Goal: Task Accomplishment & Management: Complete application form

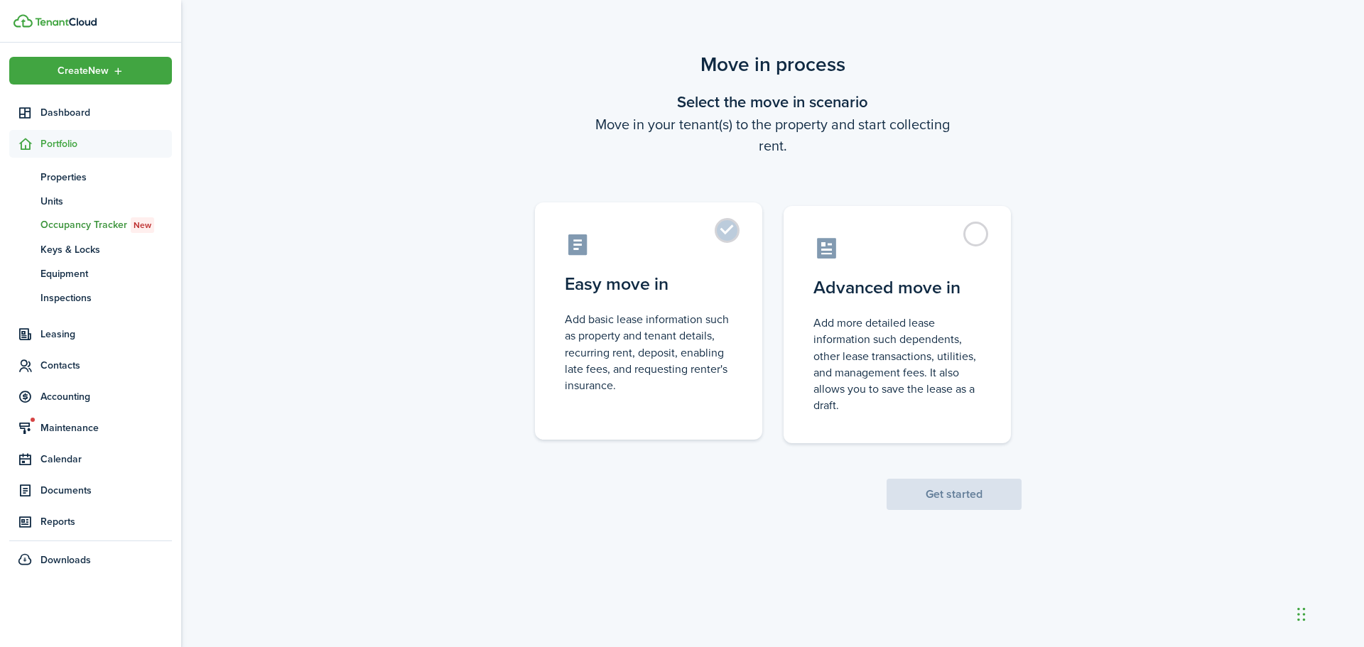
click at [675, 257] on label "Easy move in Add basic lease information such as property and tenant details, r…" at bounding box center [648, 320] width 227 height 237
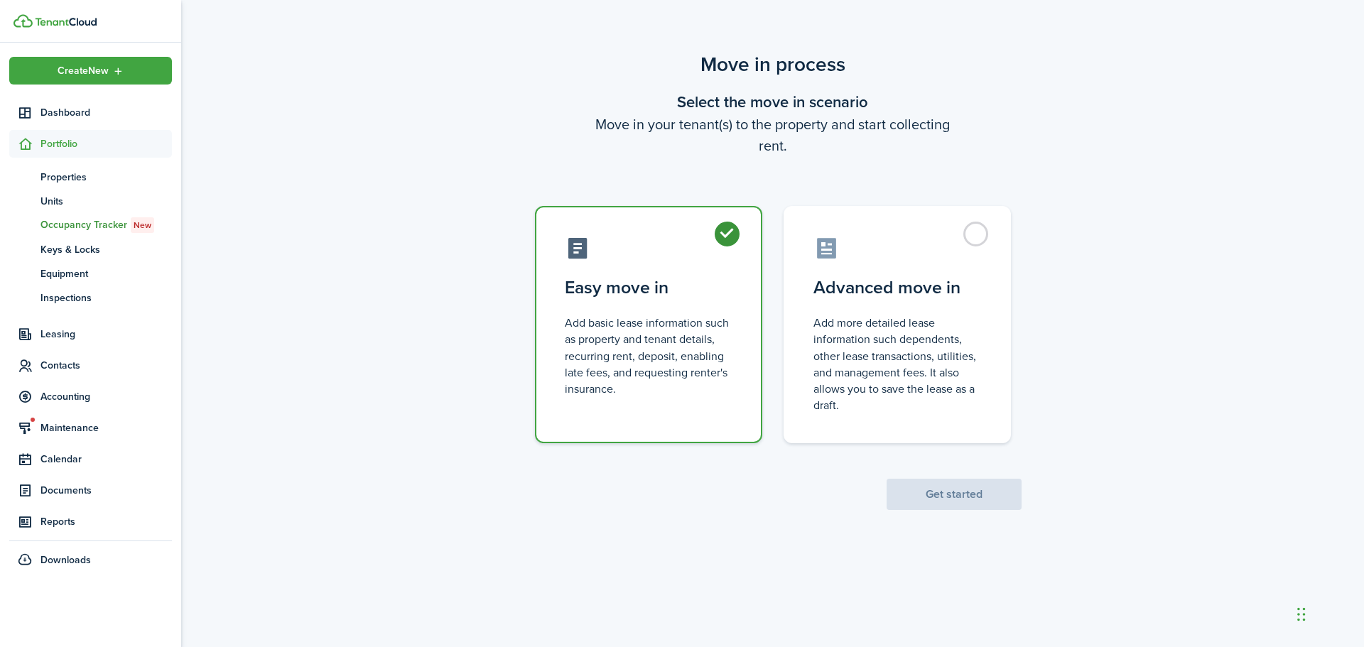
radio input "true"
click at [934, 487] on button "Get started" at bounding box center [954, 494] width 135 height 31
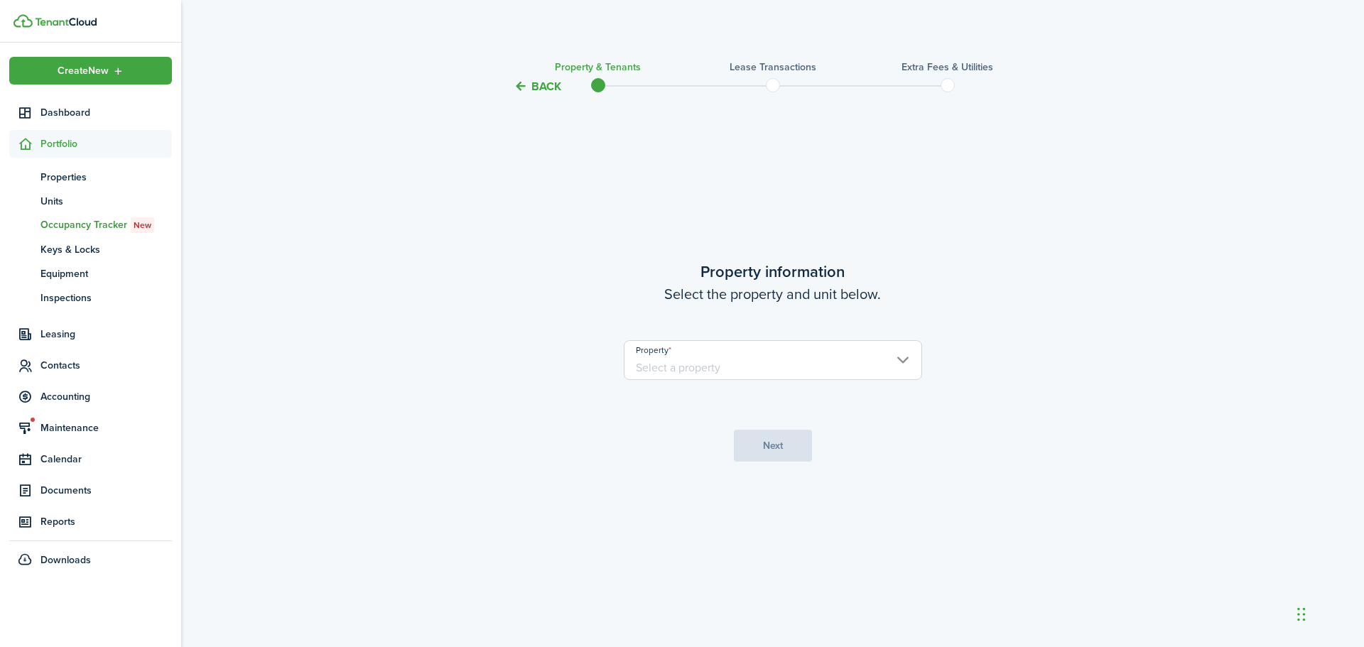
click at [790, 360] on input "Property" at bounding box center [773, 360] width 298 height 40
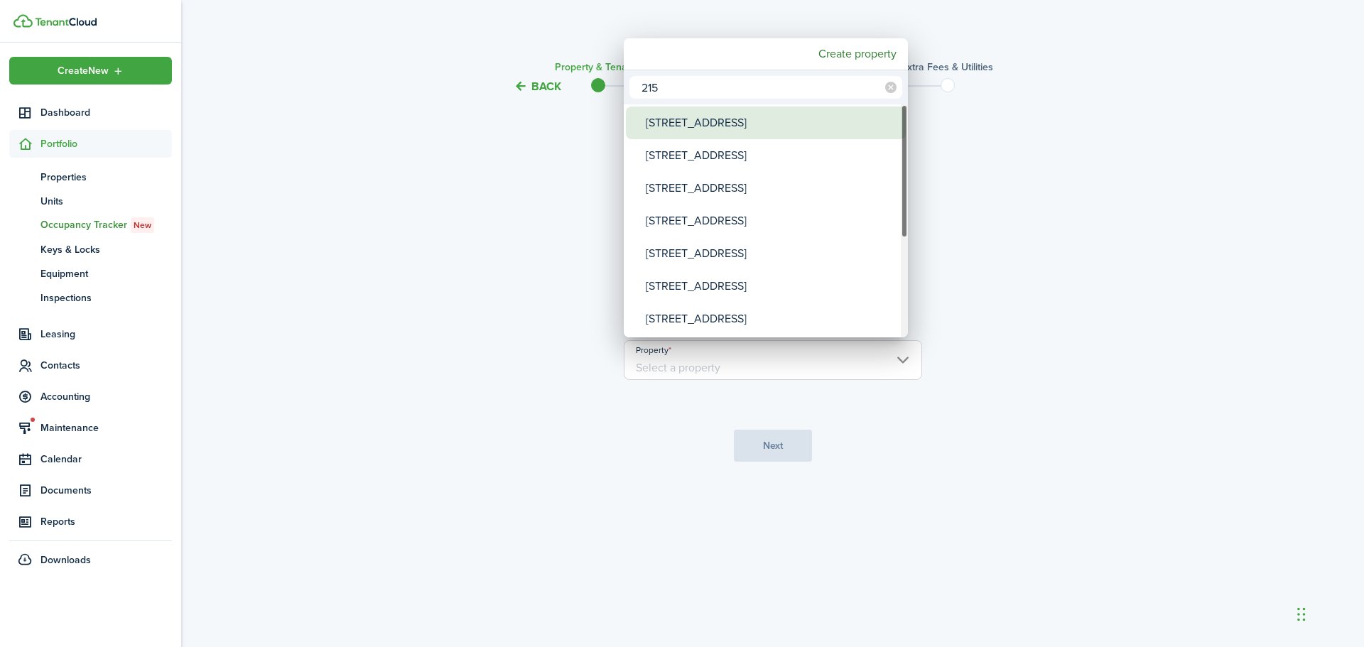
type input "215"
click at [717, 128] on div "[STREET_ADDRESS]" at bounding box center [771, 123] width 251 height 33
type input "[STREET_ADDRESS]"
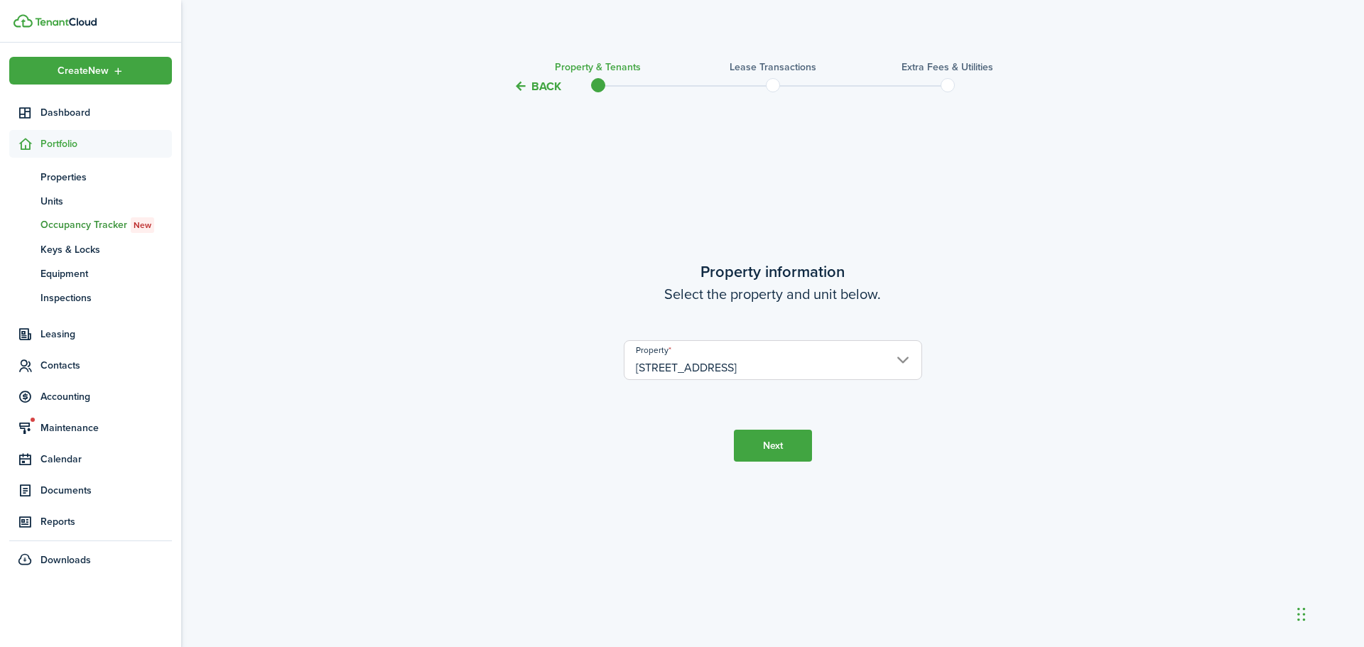
click at [781, 446] on button "Next" at bounding box center [773, 446] width 78 height 32
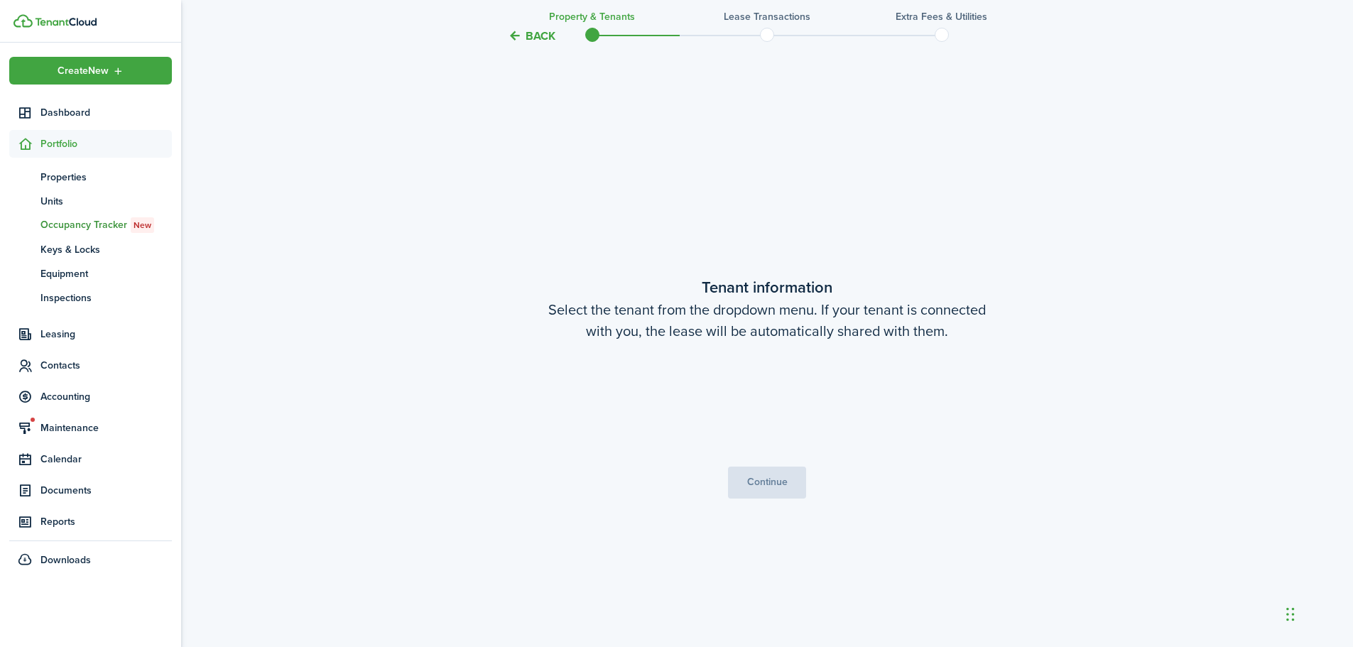
scroll to position [552, 0]
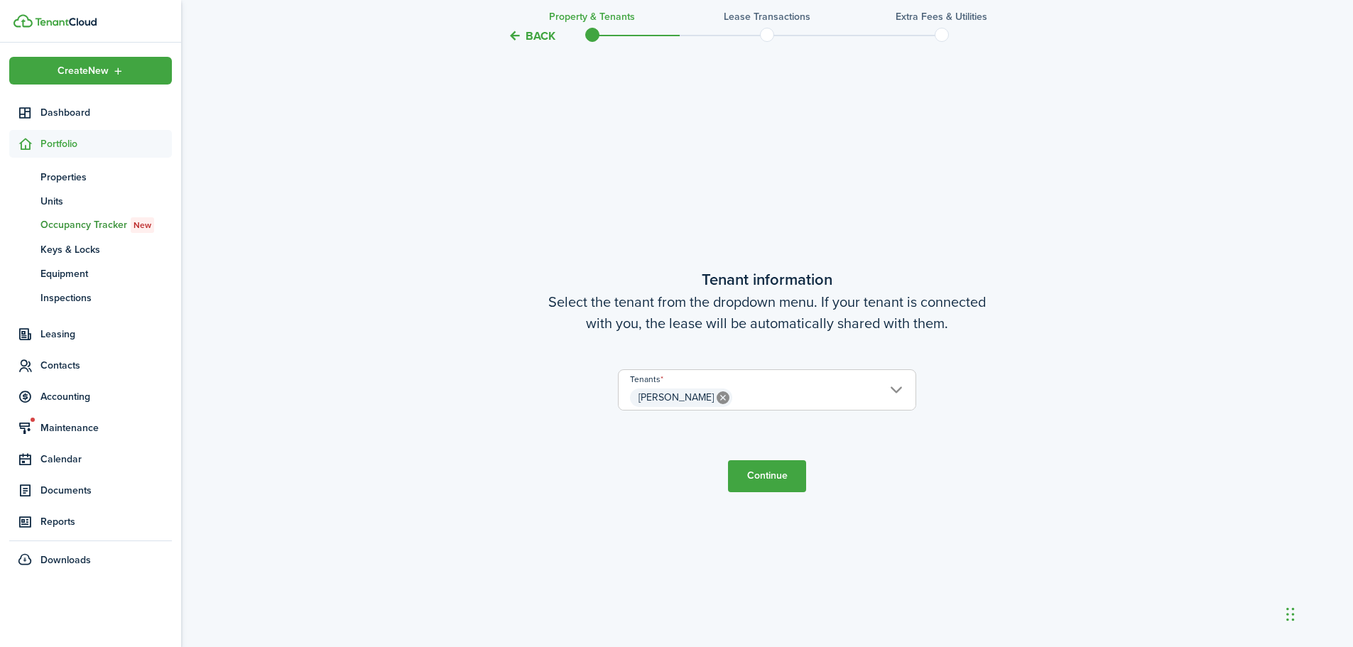
click at [776, 475] on button "Continue" at bounding box center [767, 476] width 78 height 32
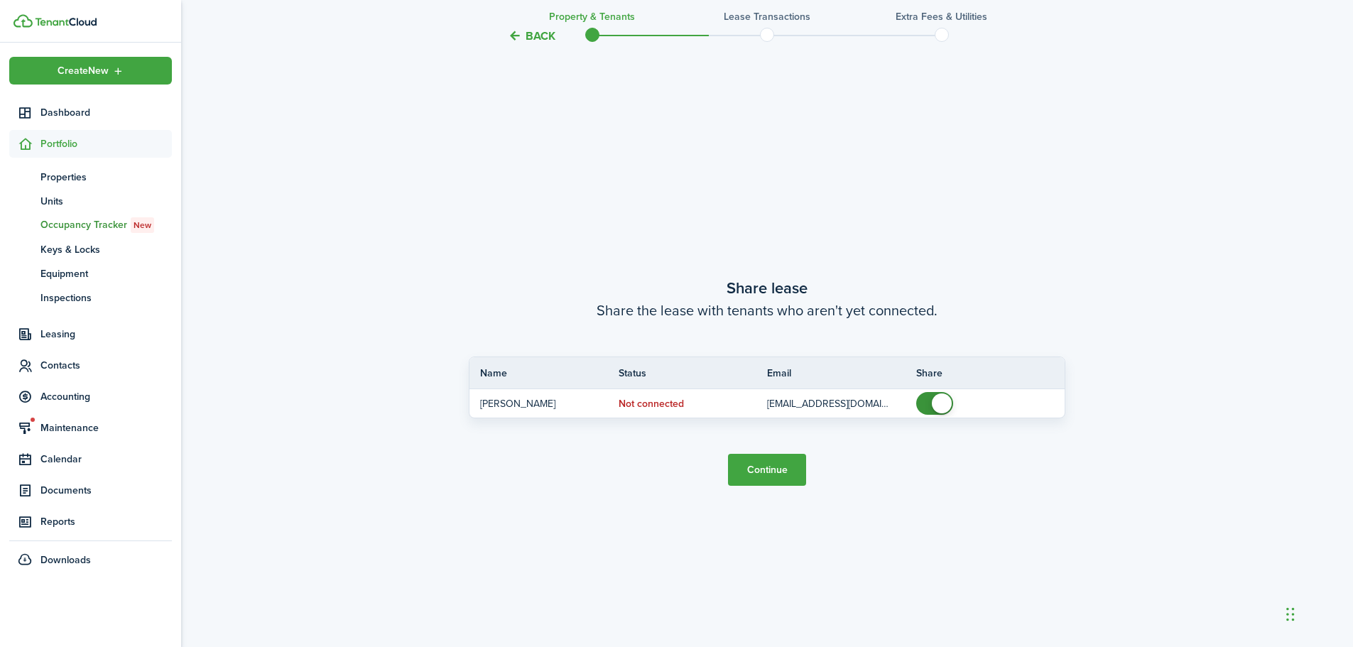
scroll to position [1199, 0]
click at [763, 470] on button "Continue" at bounding box center [767, 469] width 78 height 32
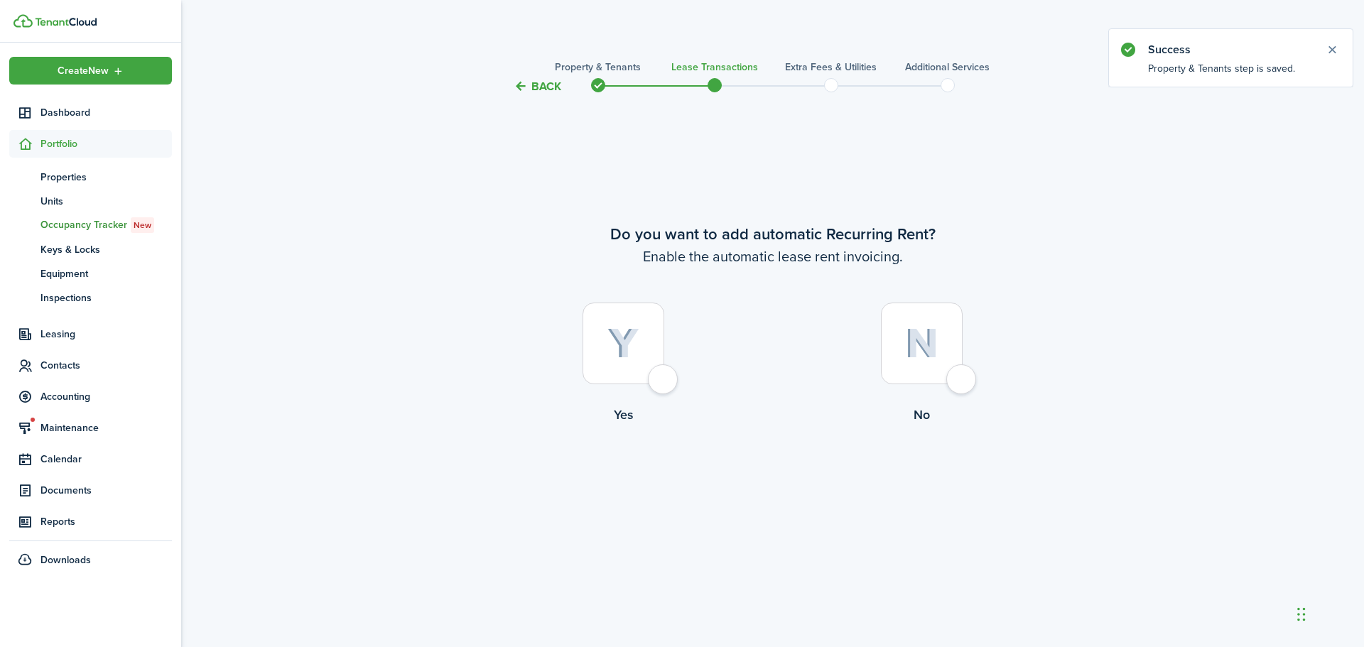
click at [660, 378] on div at bounding box center [624, 344] width 82 height 82
radio input "true"
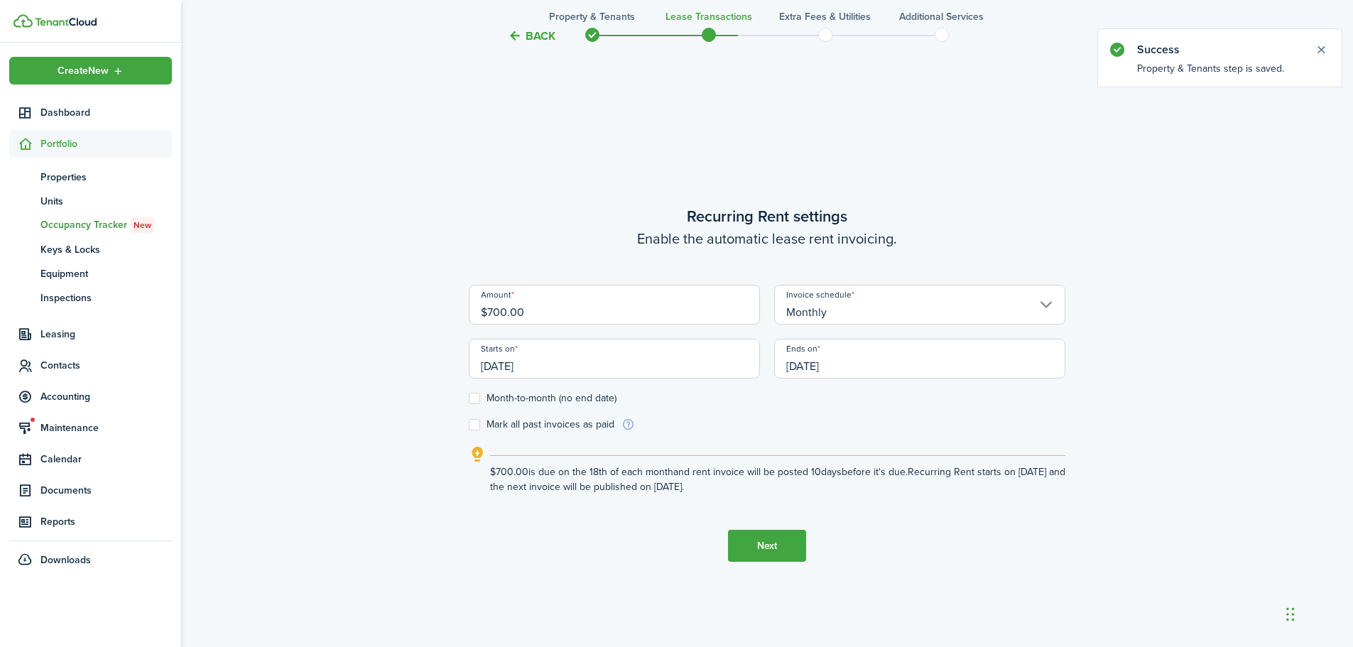
scroll to position [552, 0]
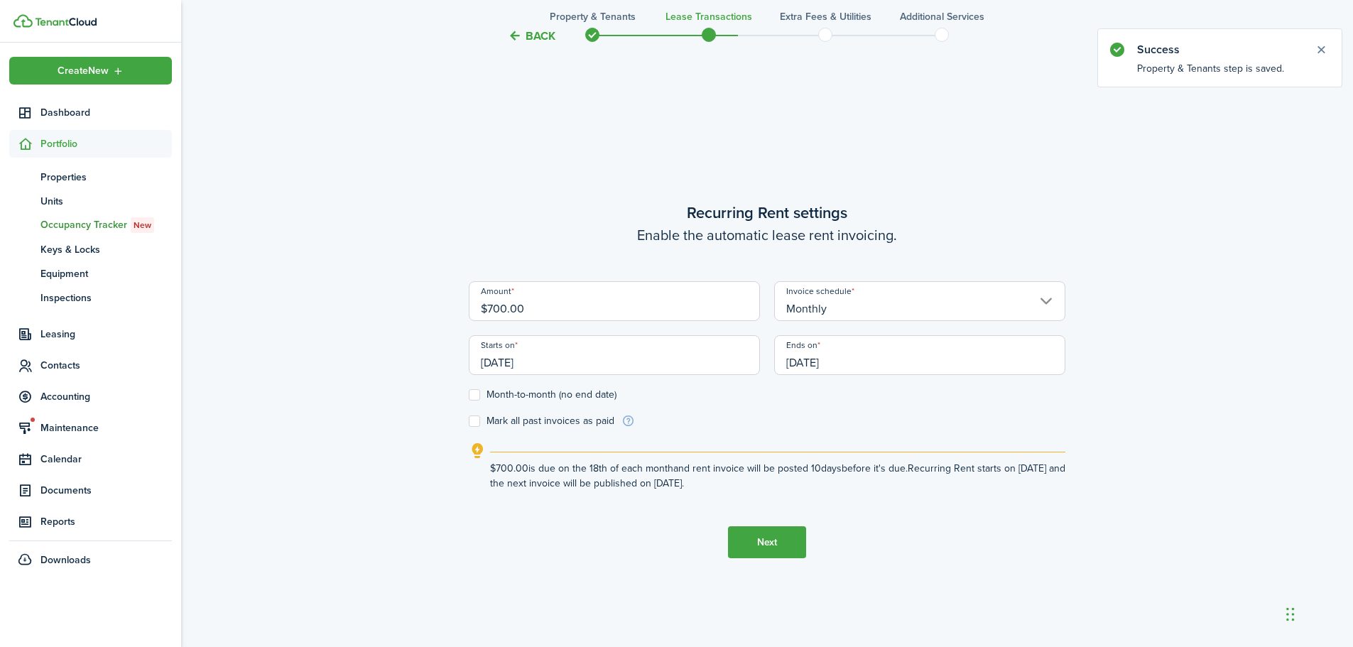
drag, startPoint x: 563, startPoint y: 311, endPoint x: 408, endPoint y: 307, distance: 154.9
click at [408, 307] on div "Back Property & Tenants Lease Transactions Extra fees & Utilities Additional Se…" at bounding box center [767, 101] width 1172 height 1206
type input "$900.00"
click at [536, 365] on input "[DATE]" at bounding box center [614, 355] width 291 height 40
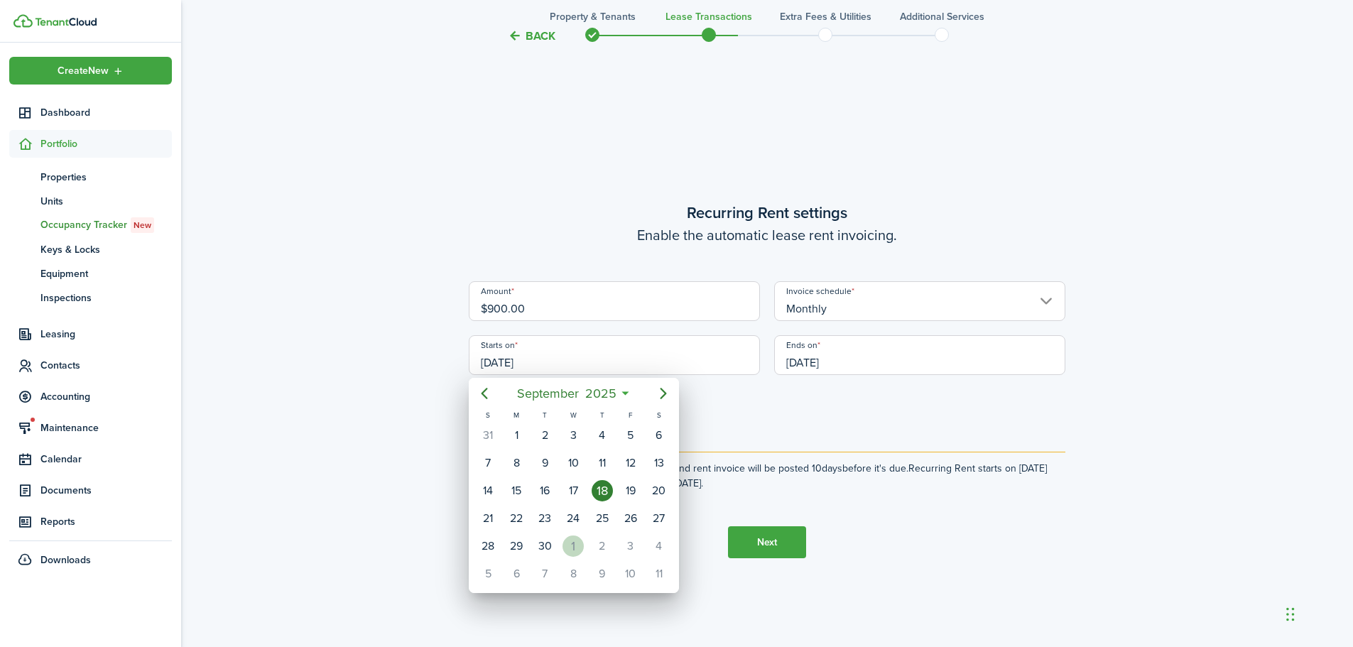
click at [572, 545] on div "1" at bounding box center [573, 546] width 21 height 21
type input "[DATE]"
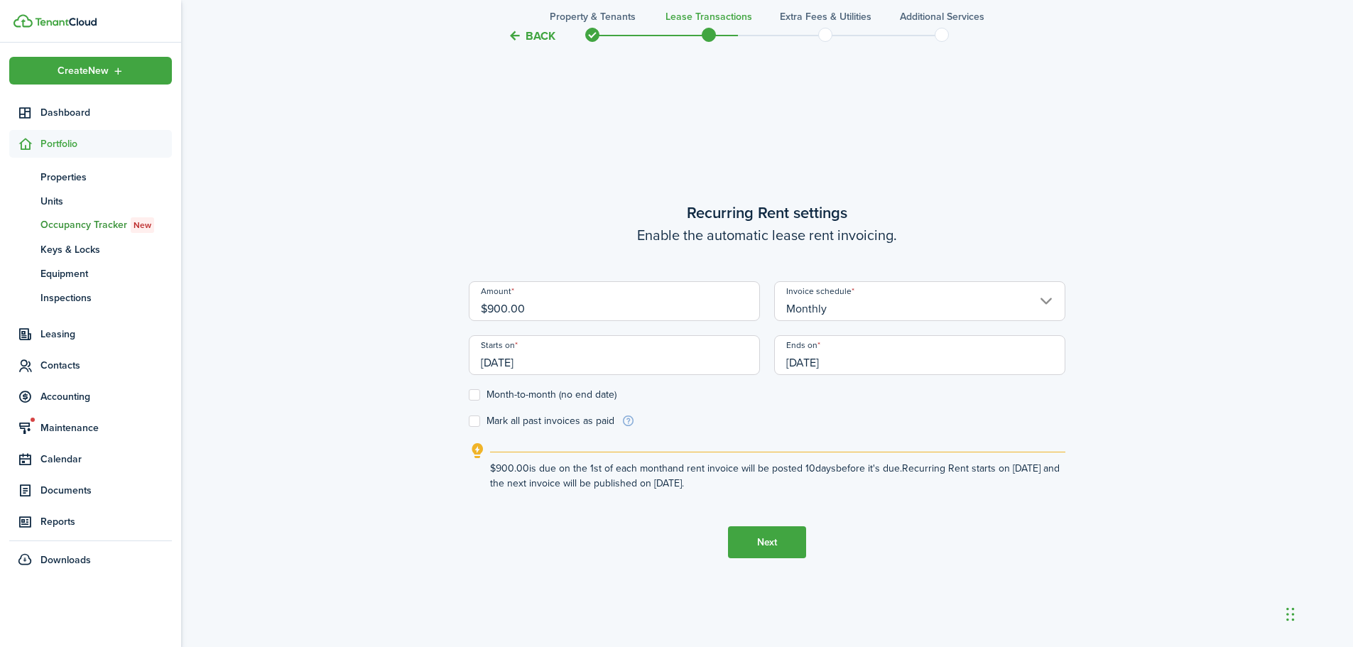
scroll to position [0, 0]
click at [866, 367] on input "[DATE]" at bounding box center [919, 355] width 291 height 40
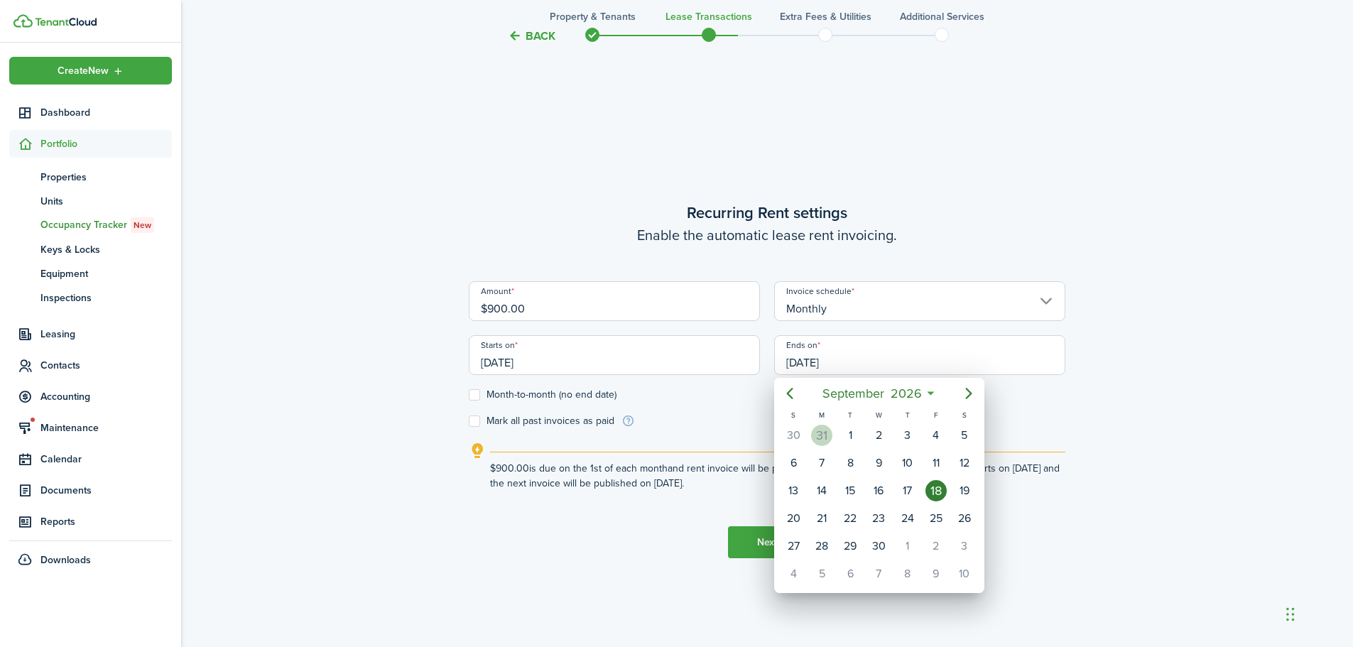
click at [827, 429] on div "31" at bounding box center [821, 435] width 21 height 21
type input "[DATE]"
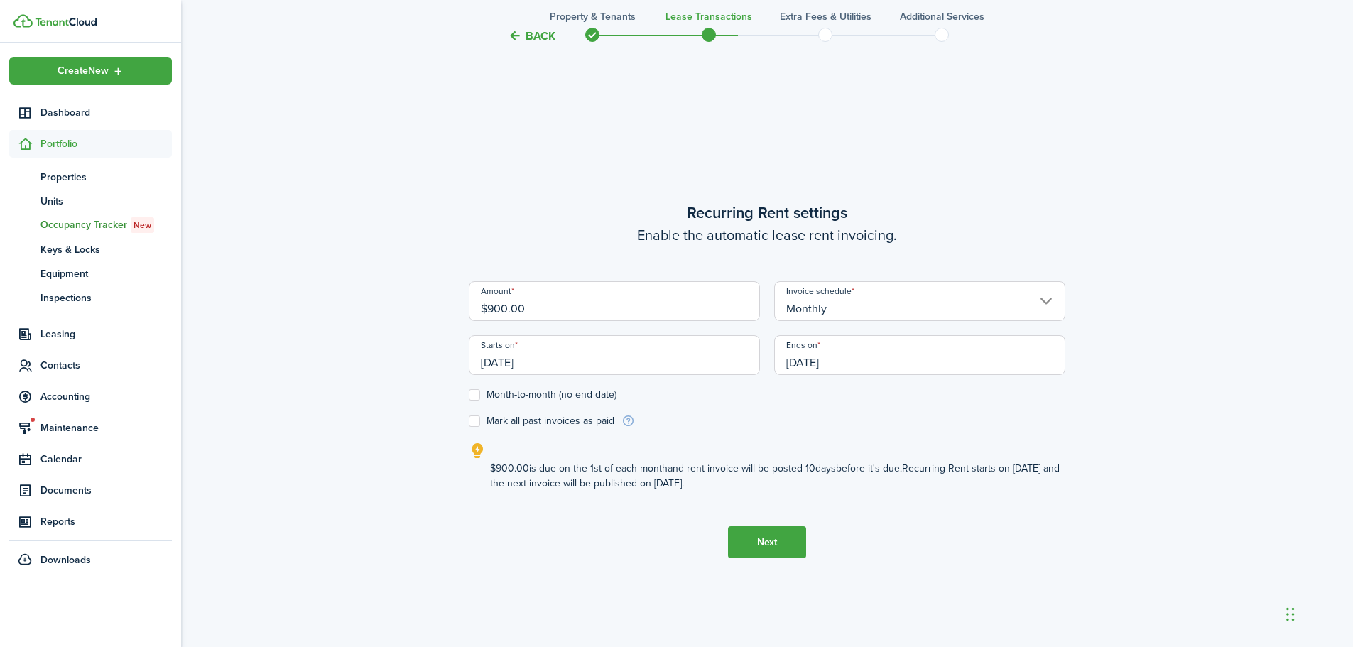
click at [735, 541] on button "Next" at bounding box center [767, 542] width 78 height 32
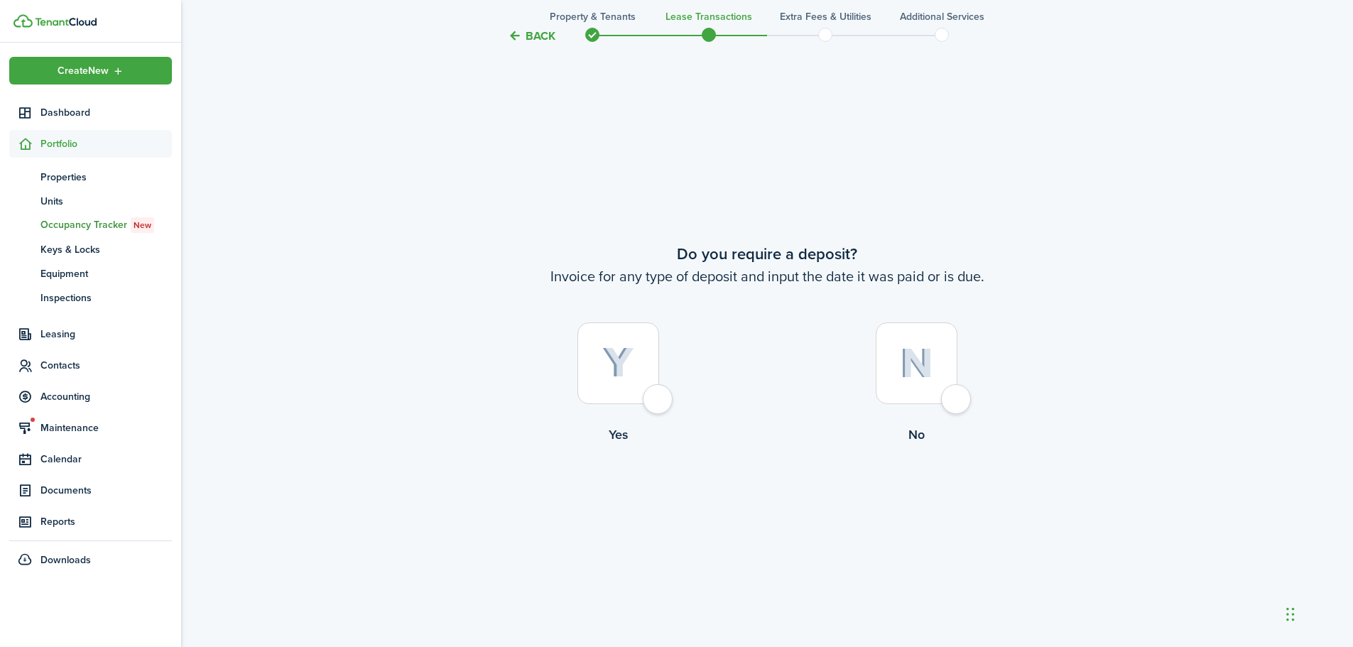
scroll to position [1199, 0]
click at [654, 401] on div at bounding box center [619, 363] width 82 height 82
radio input "true"
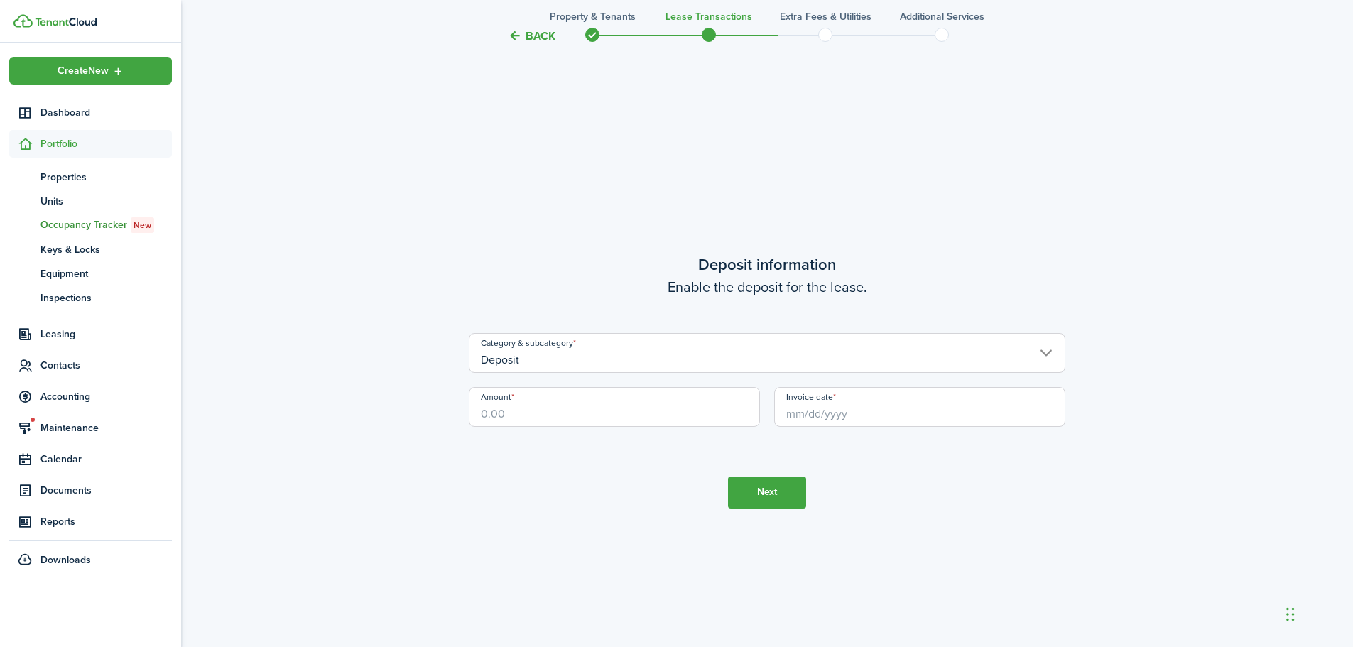
scroll to position [1846, 0]
click at [636, 354] on input "Deposit" at bounding box center [767, 352] width 597 height 40
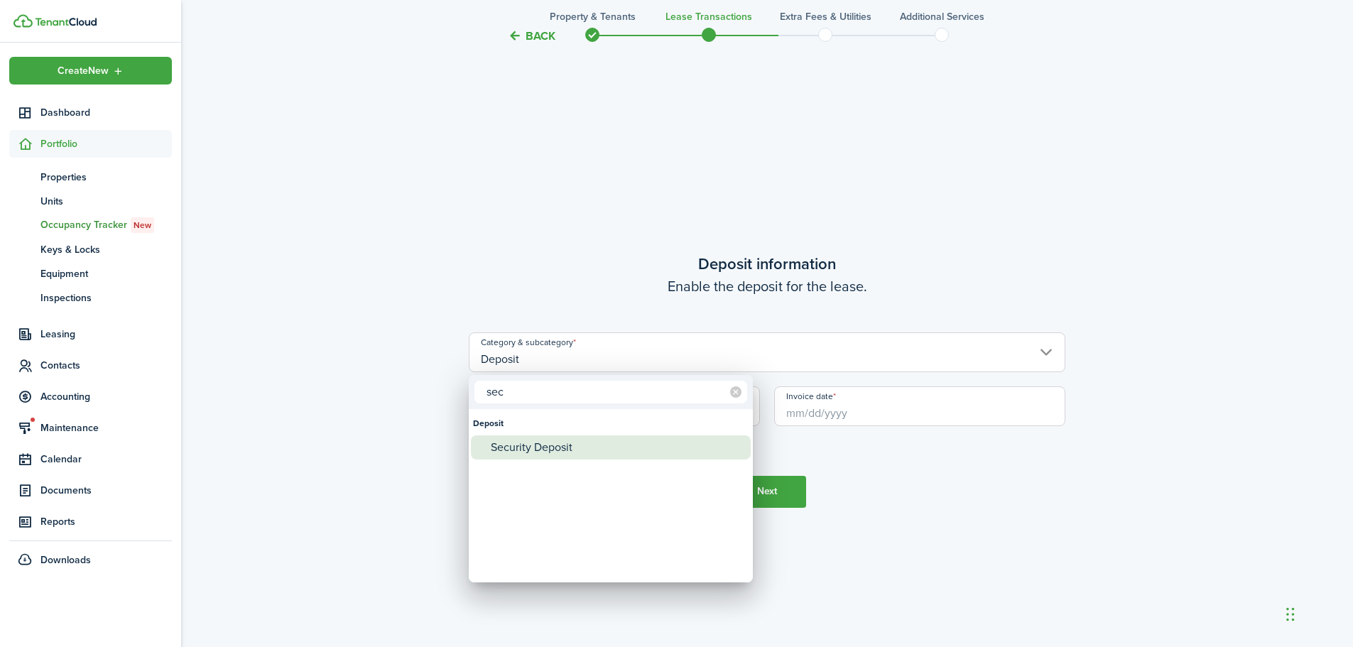
type input "sec"
click at [592, 446] on div "Security Deposit" at bounding box center [616, 447] width 251 height 24
type input "Deposit / Security Deposit"
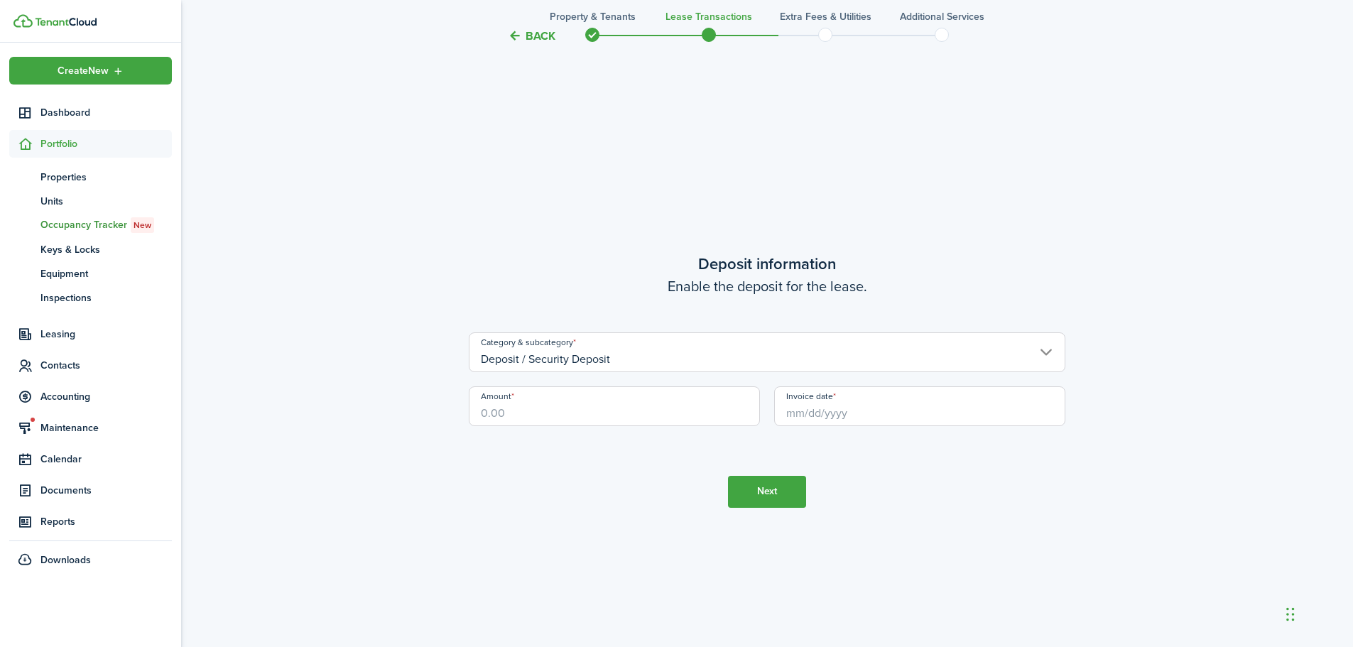
click at [575, 406] on input "Amount" at bounding box center [614, 406] width 291 height 40
type input "$1,350.00"
click at [811, 397] on input "Invoice date" at bounding box center [919, 406] width 291 height 40
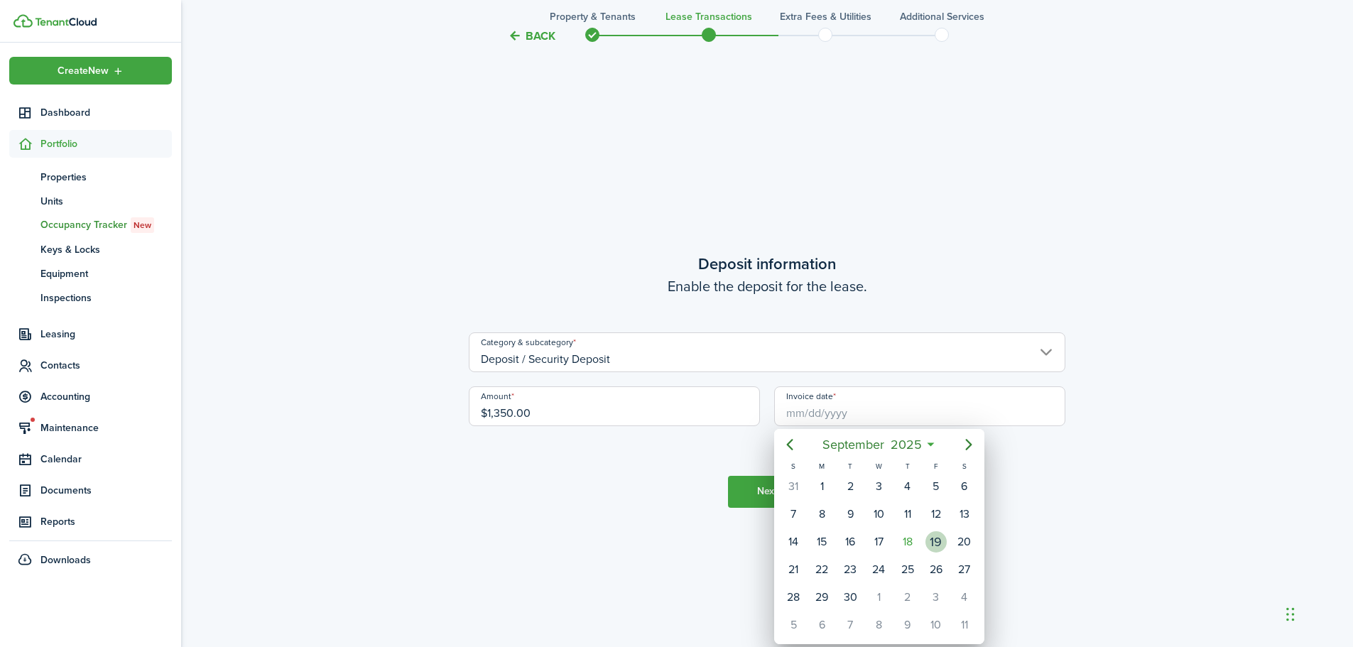
click at [930, 545] on div "19" at bounding box center [936, 541] width 21 height 21
type input "[DATE]"
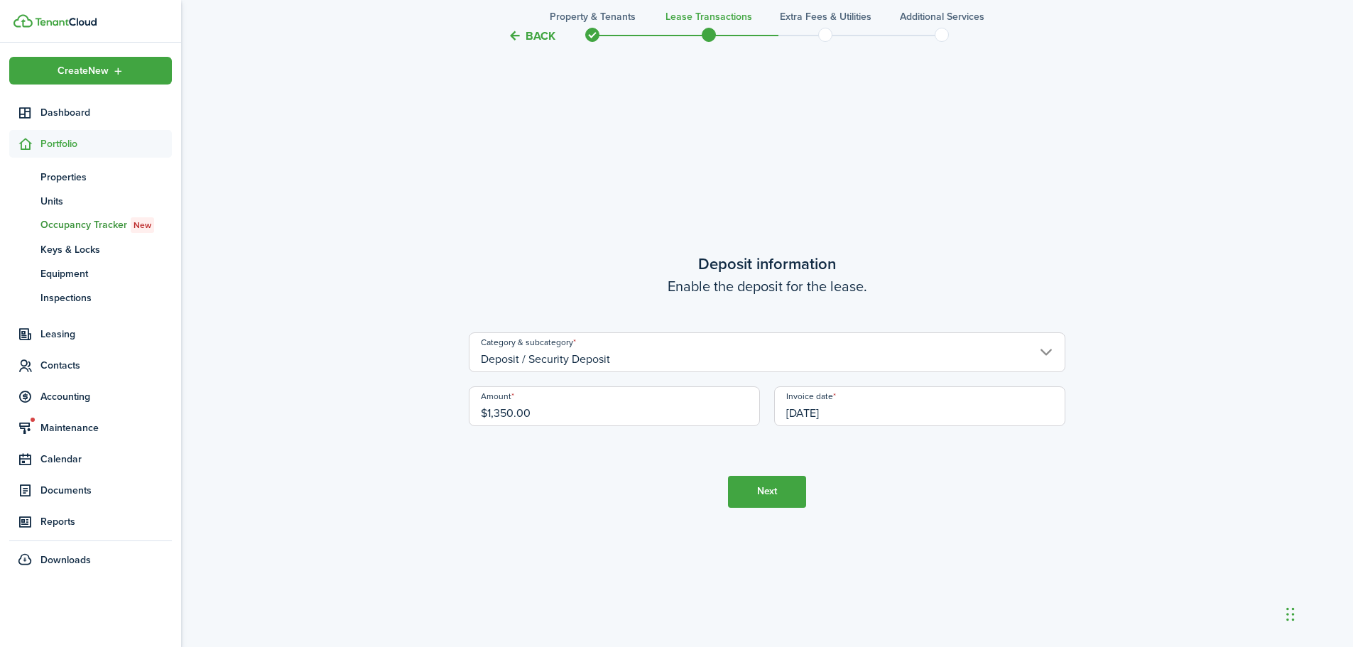
click at [782, 487] on button "Next" at bounding box center [767, 492] width 78 height 32
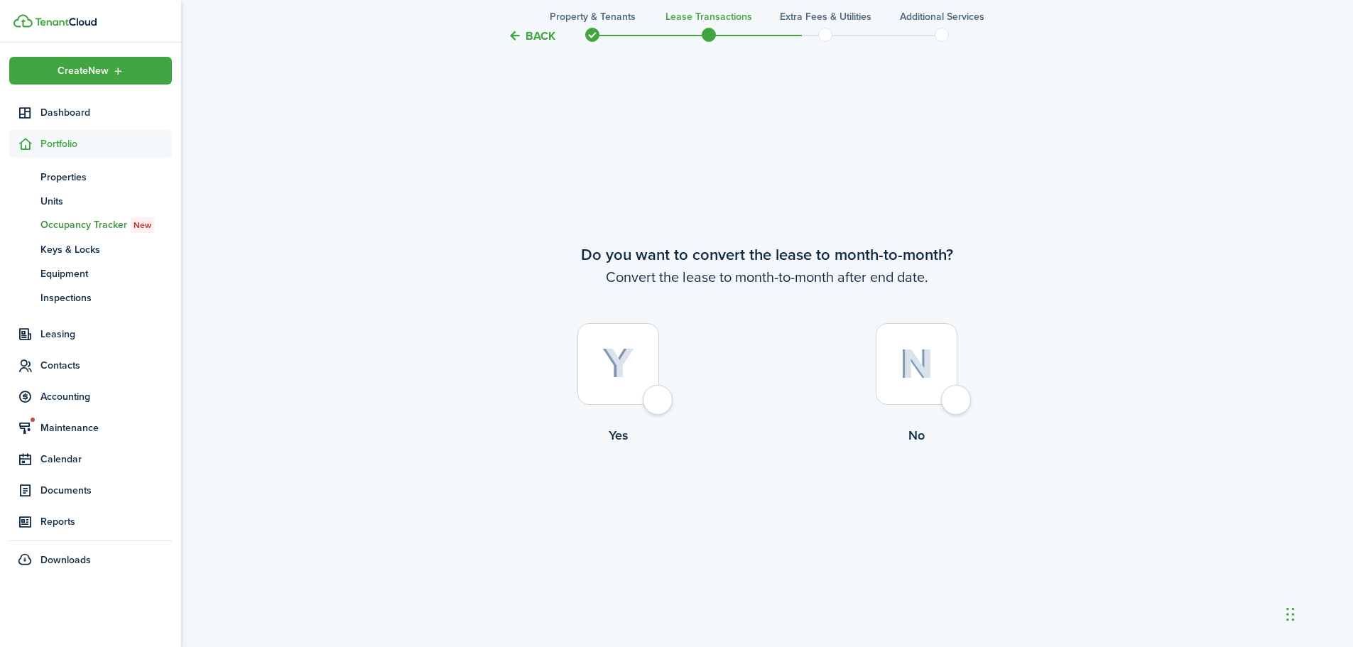
scroll to position [2493, 0]
click at [659, 399] on div at bounding box center [619, 363] width 82 height 82
radio input "true"
drag, startPoint x: 779, startPoint y: 514, endPoint x: 774, endPoint y: 502, distance: 13.3
click at [775, 510] on button "Continue" at bounding box center [767, 502] width 78 height 32
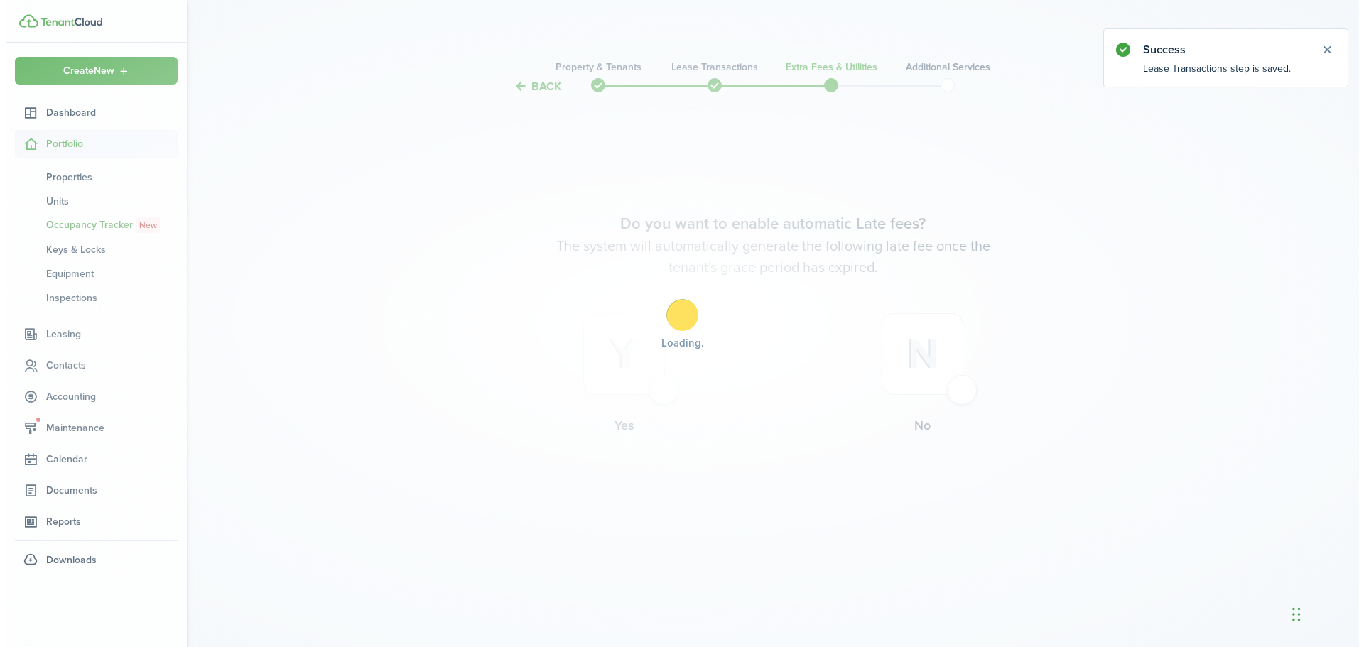
scroll to position [0, 0]
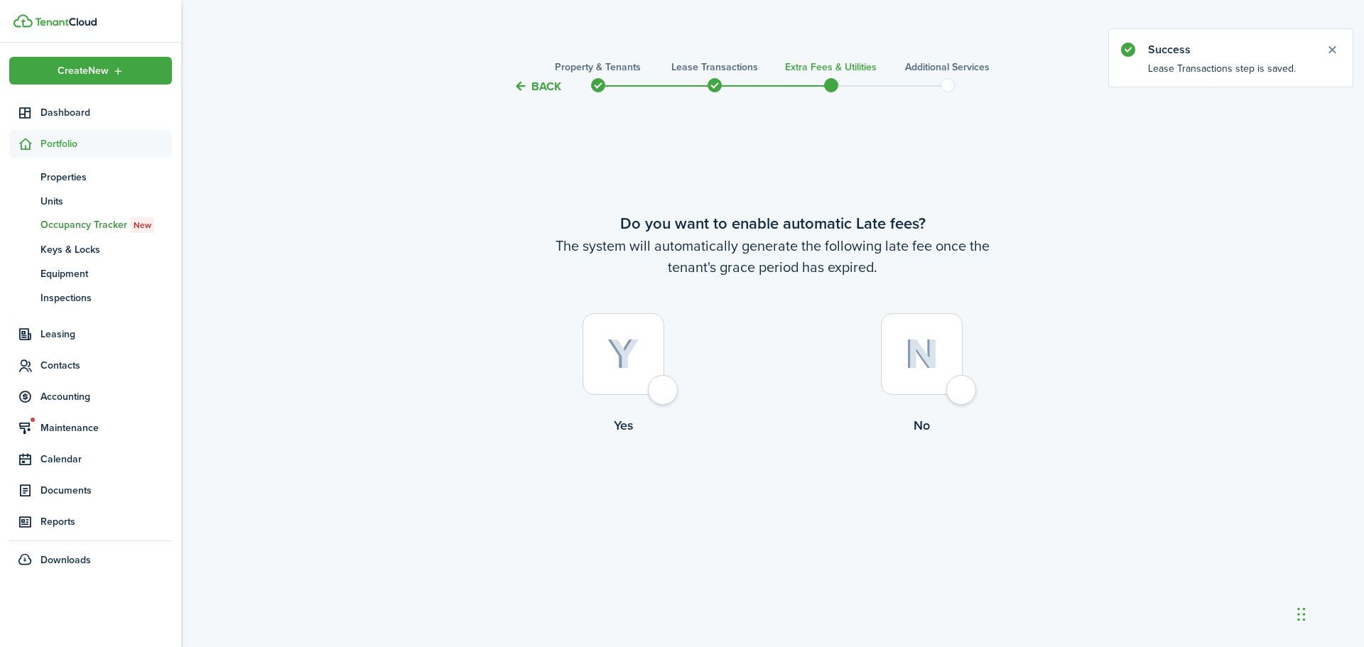
click at [664, 386] on div at bounding box center [624, 354] width 82 height 82
radio input "true"
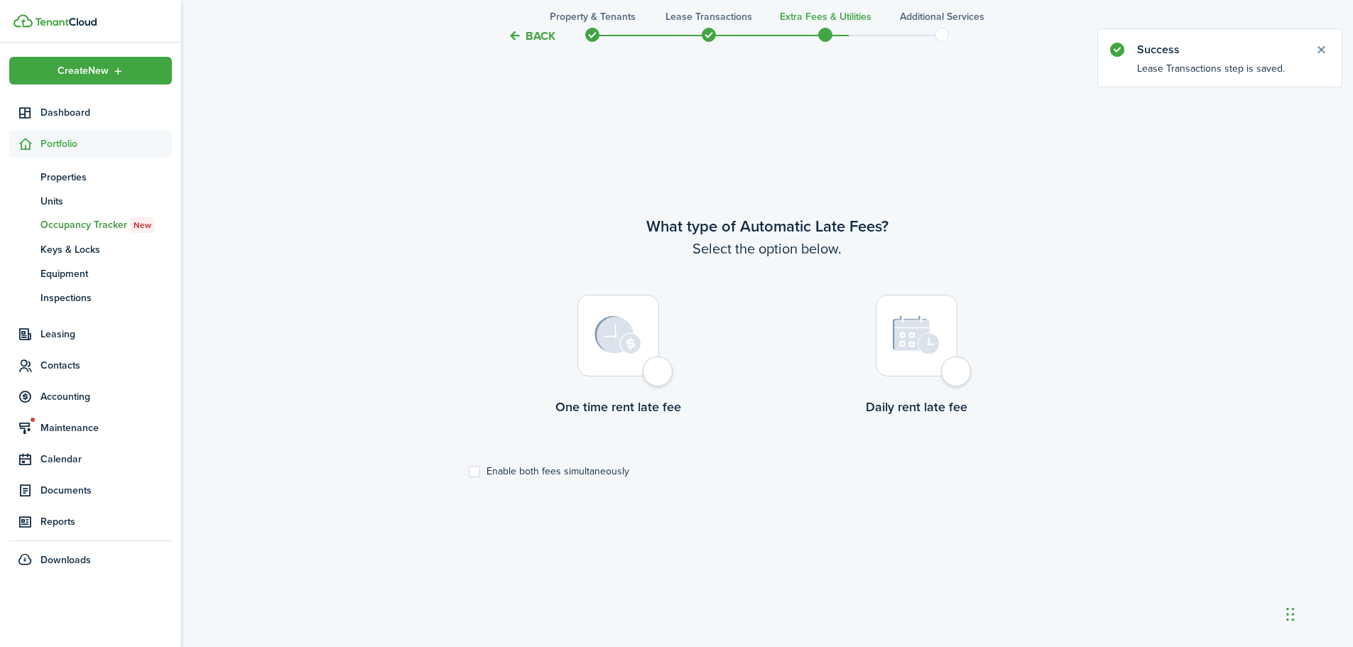
click at [659, 372] on div at bounding box center [619, 336] width 82 height 82
radio input "true"
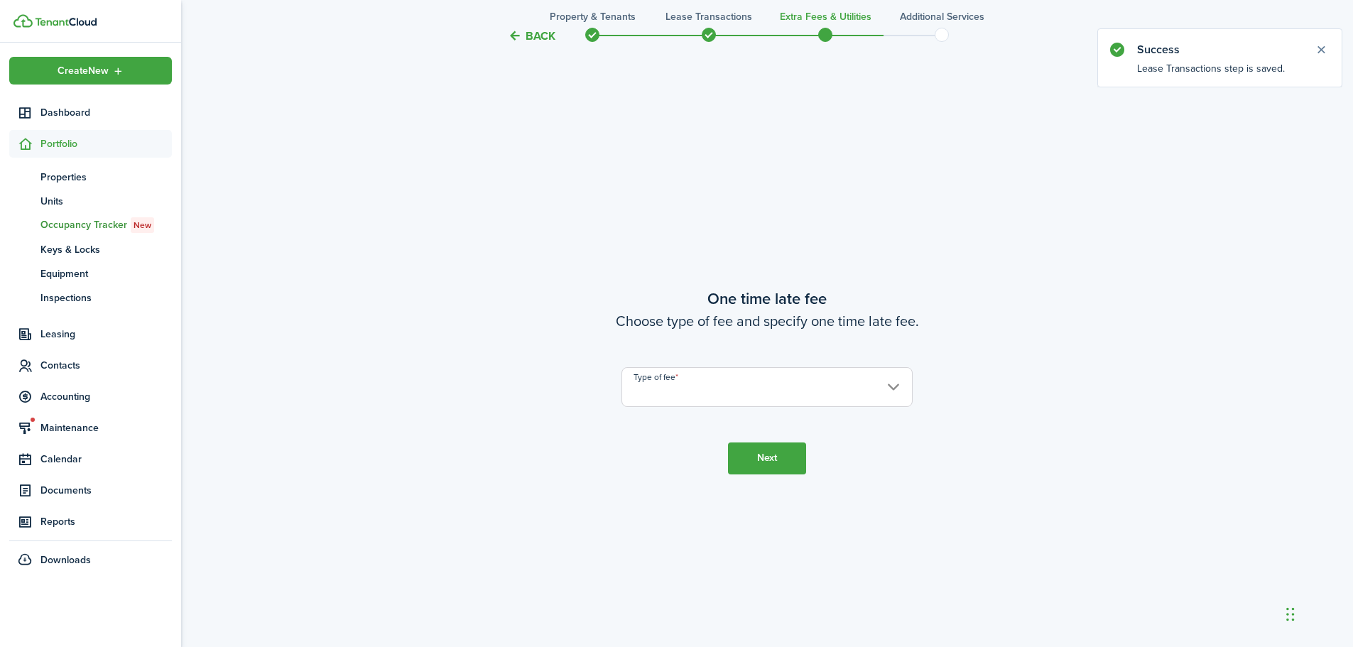
scroll to position [1199, 0]
click at [667, 378] on input "Type of fee" at bounding box center [767, 387] width 291 height 40
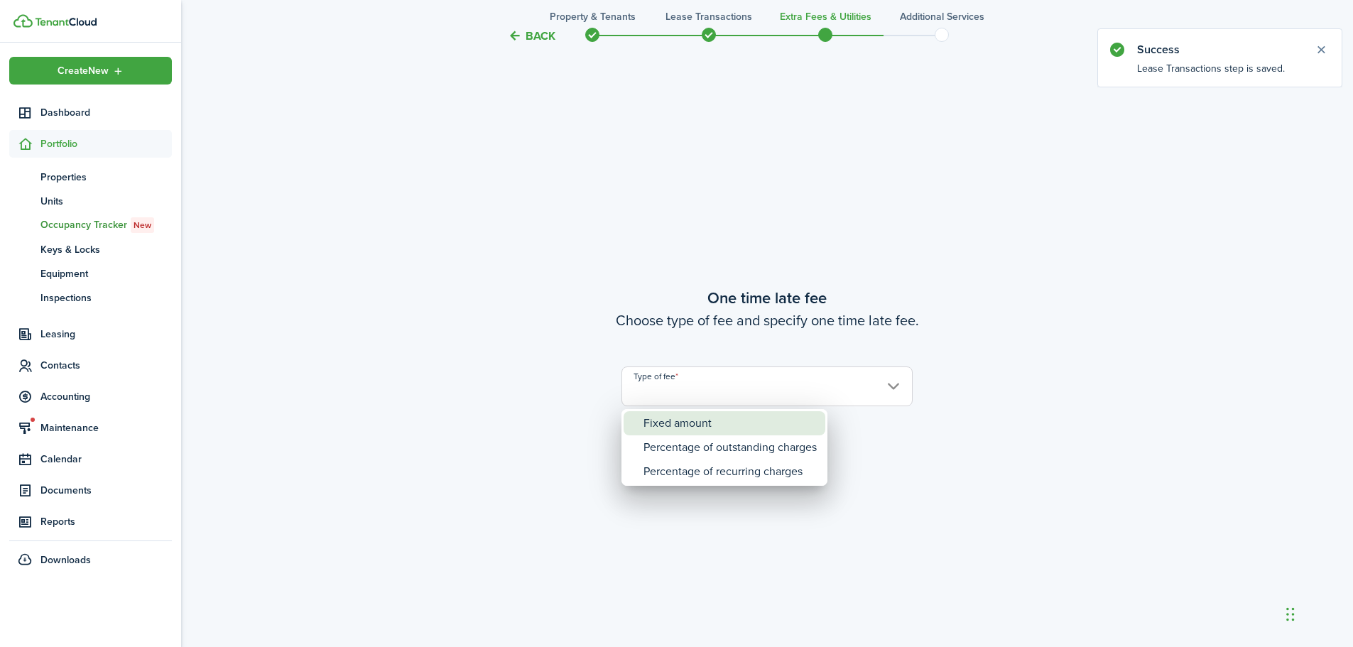
click at [678, 411] on div "Fixed amount" at bounding box center [730, 423] width 173 height 24
type input "Fixed amount"
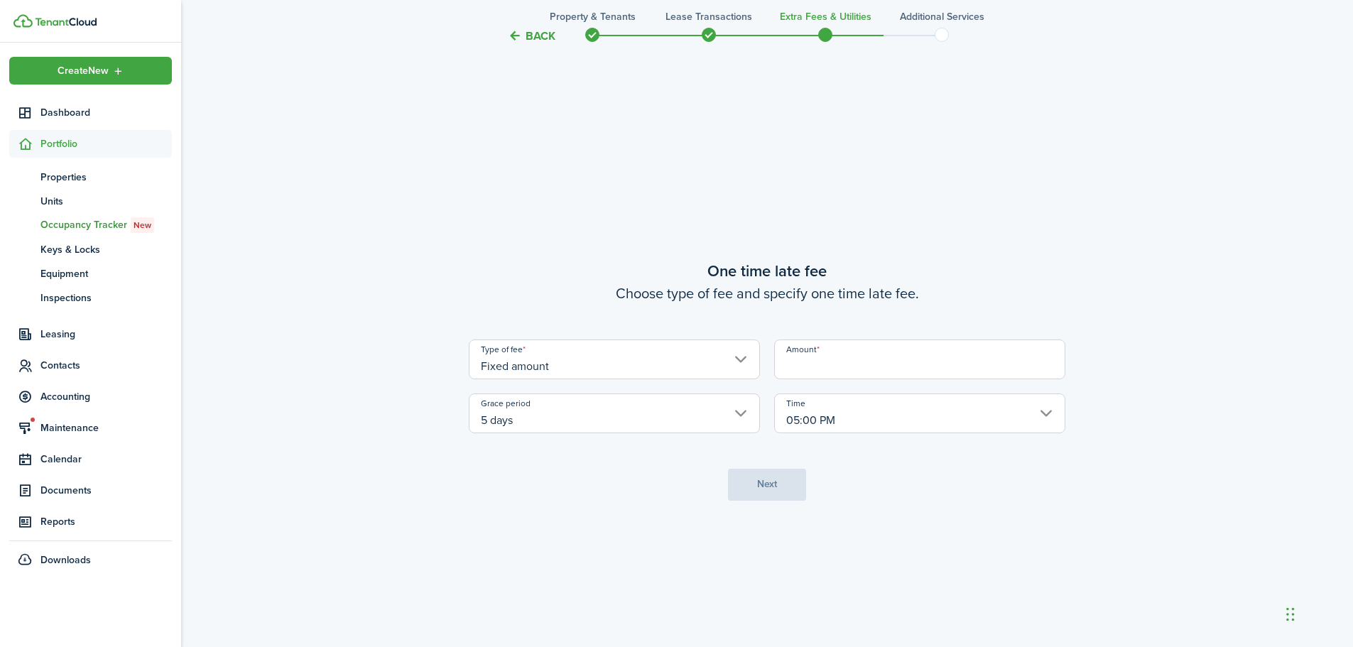
click at [807, 373] on input "Amount" at bounding box center [919, 360] width 291 height 40
type input "$75.00"
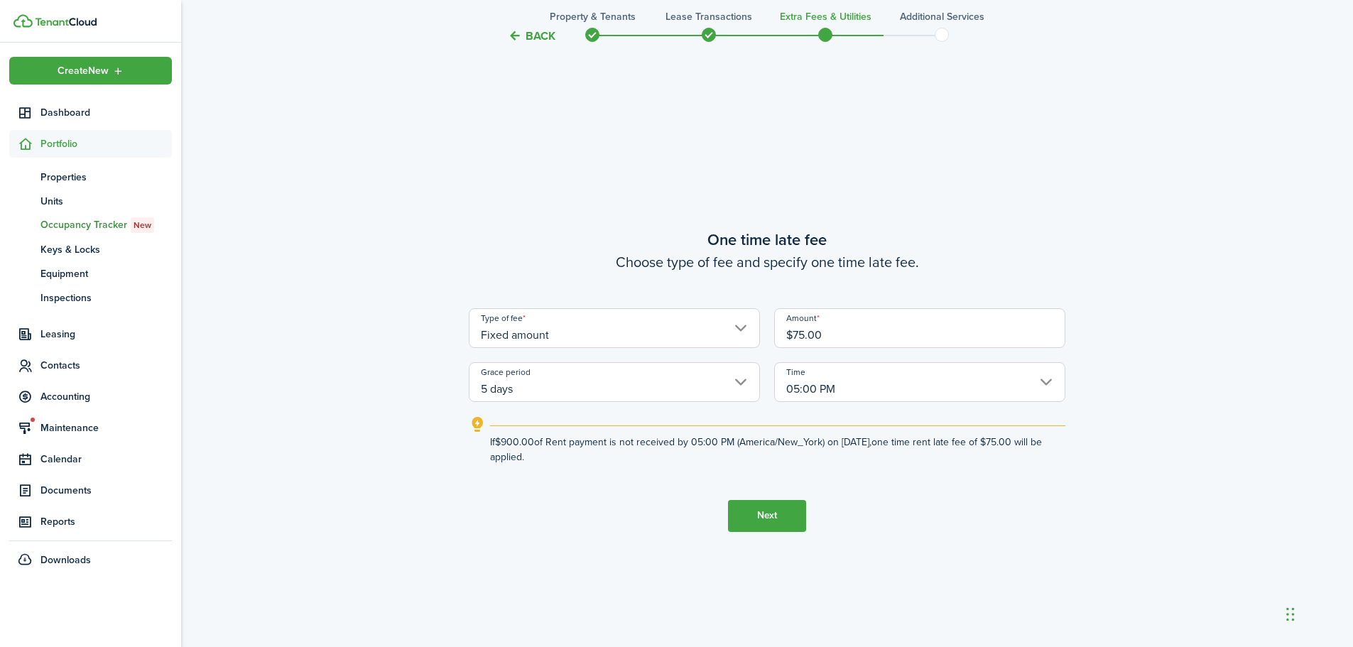
click at [787, 512] on button "Next" at bounding box center [767, 516] width 78 height 32
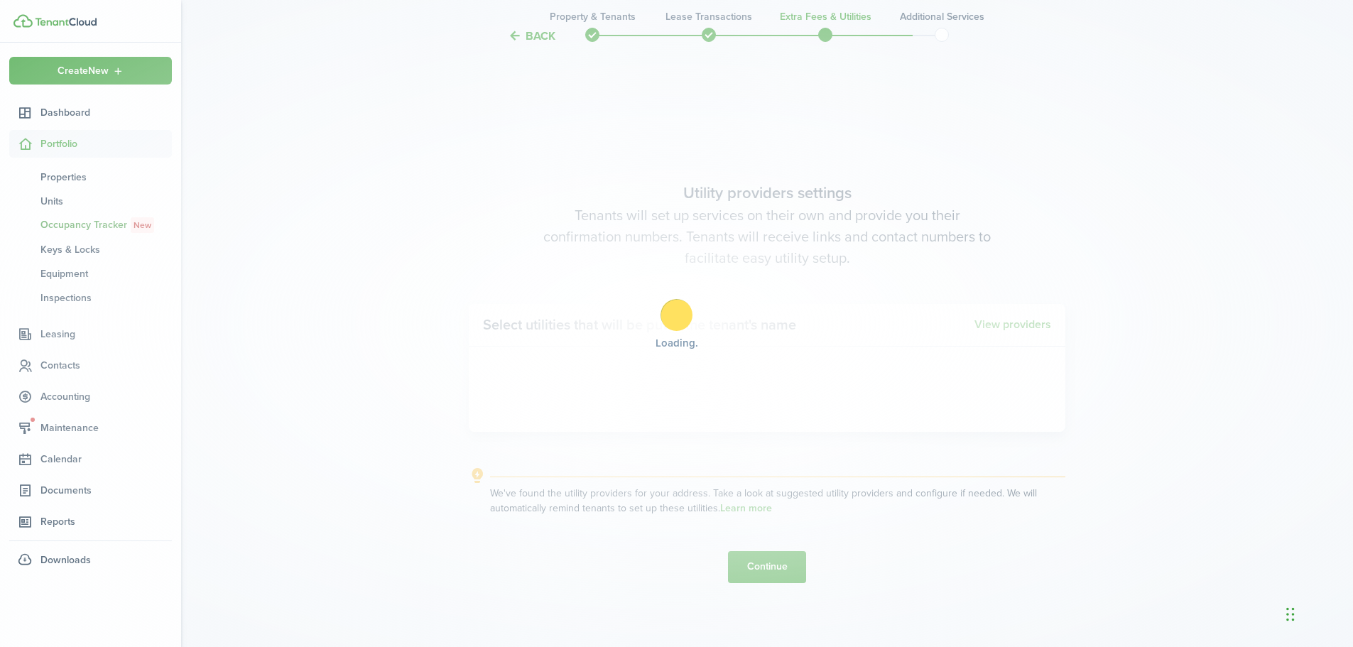
scroll to position [1846, 0]
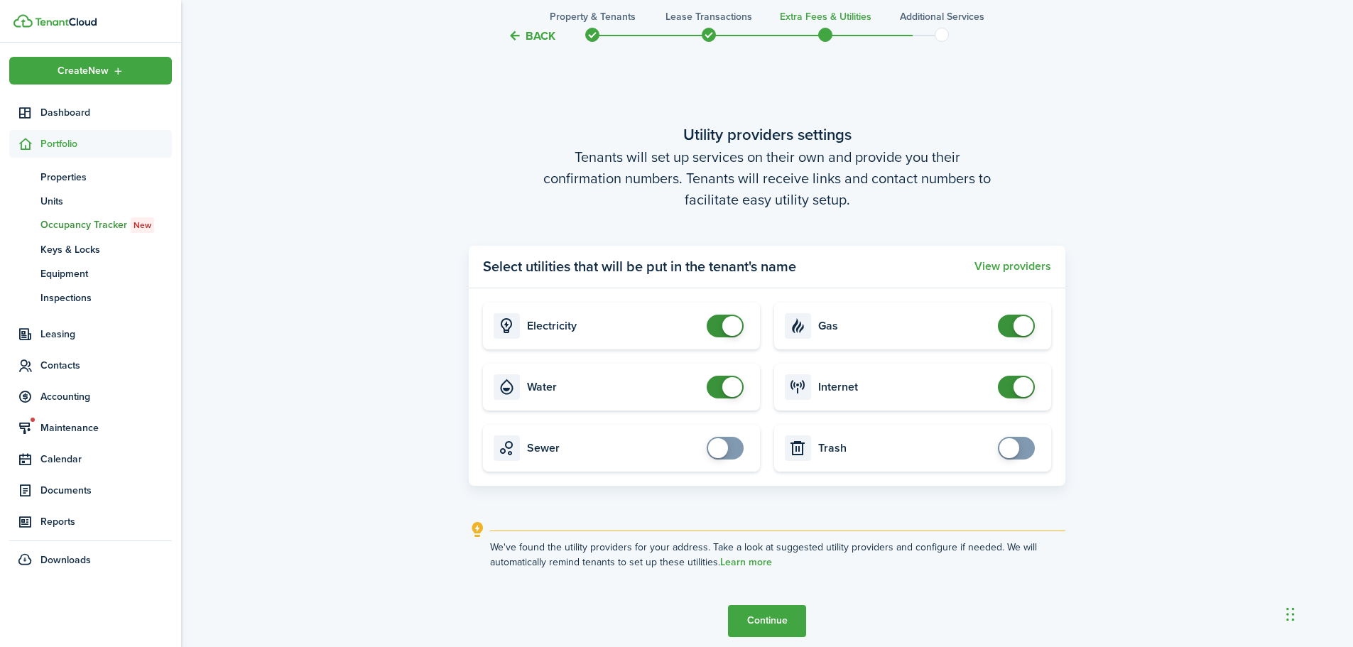
checkbox input "false"
click at [735, 391] on span at bounding box center [732, 387] width 20 height 20
click at [784, 614] on button "Continue" at bounding box center [767, 621] width 78 height 32
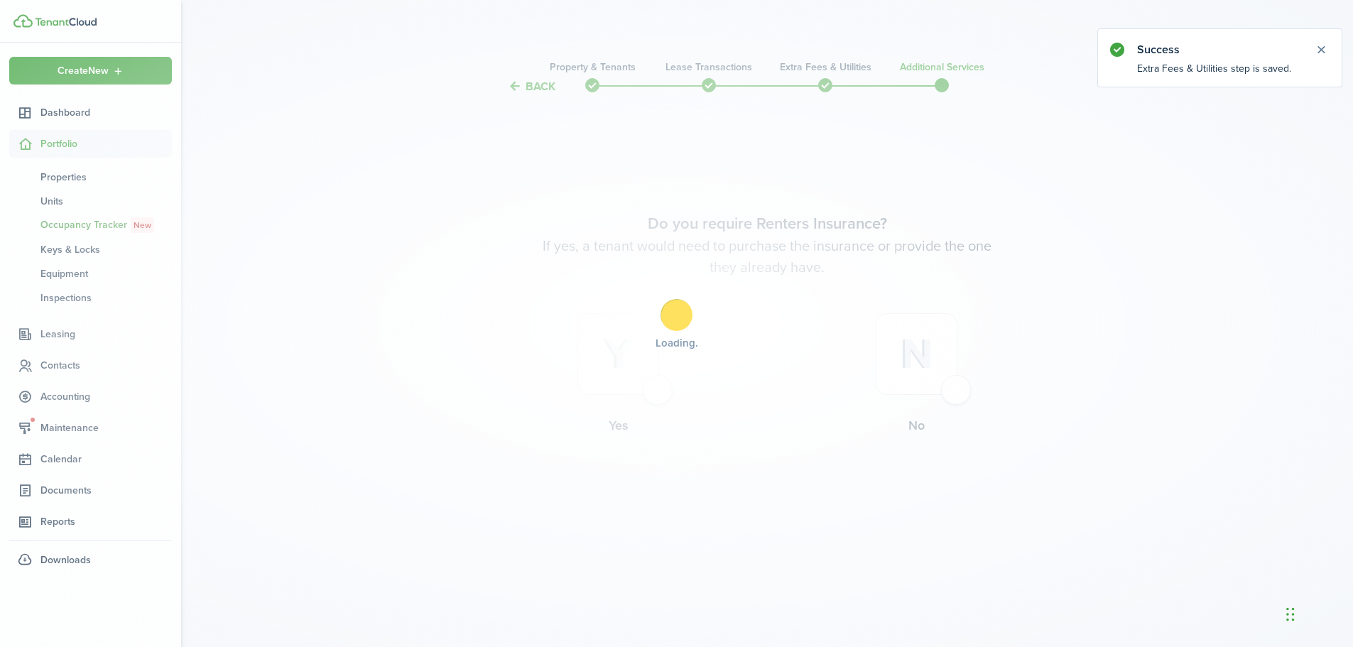
scroll to position [0, 0]
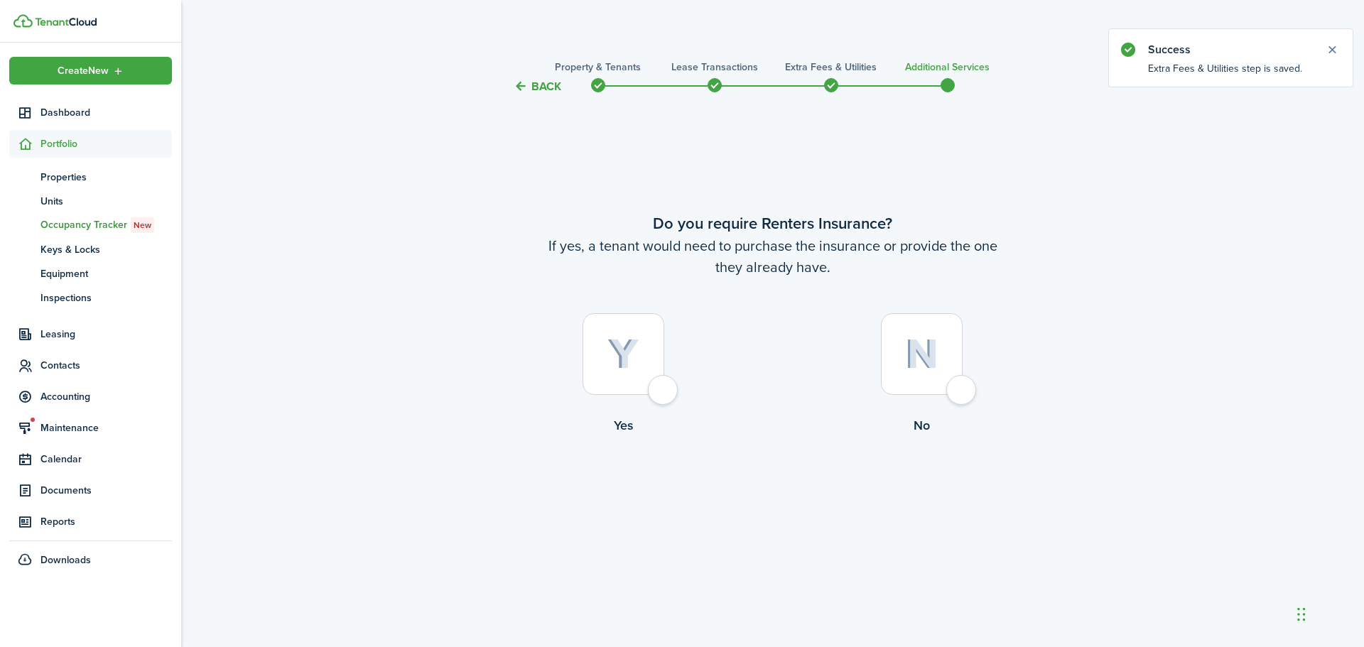
click at [960, 395] on div at bounding box center [922, 354] width 82 height 82
radio input "true"
click at [807, 486] on button "Complete move in" at bounding box center [772, 494] width 104 height 32
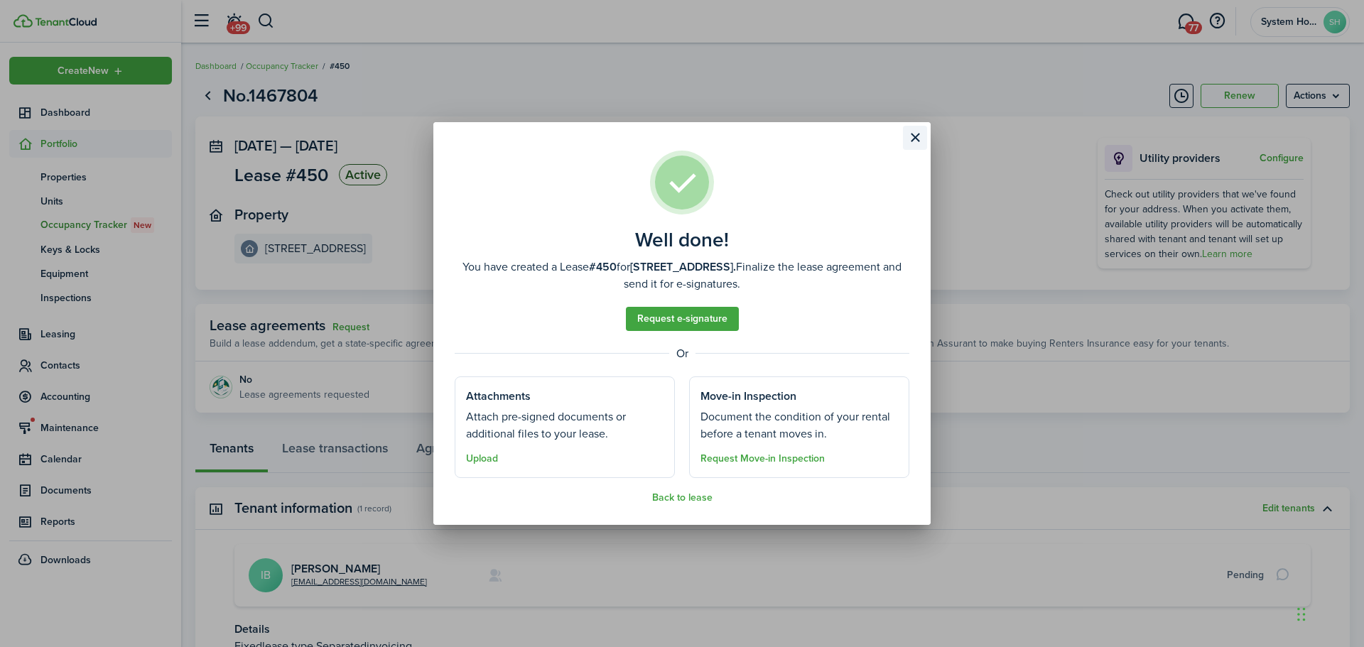
click at [916, 137] on button "Close modal" at bounding box center [915, 138] width 24 height 24
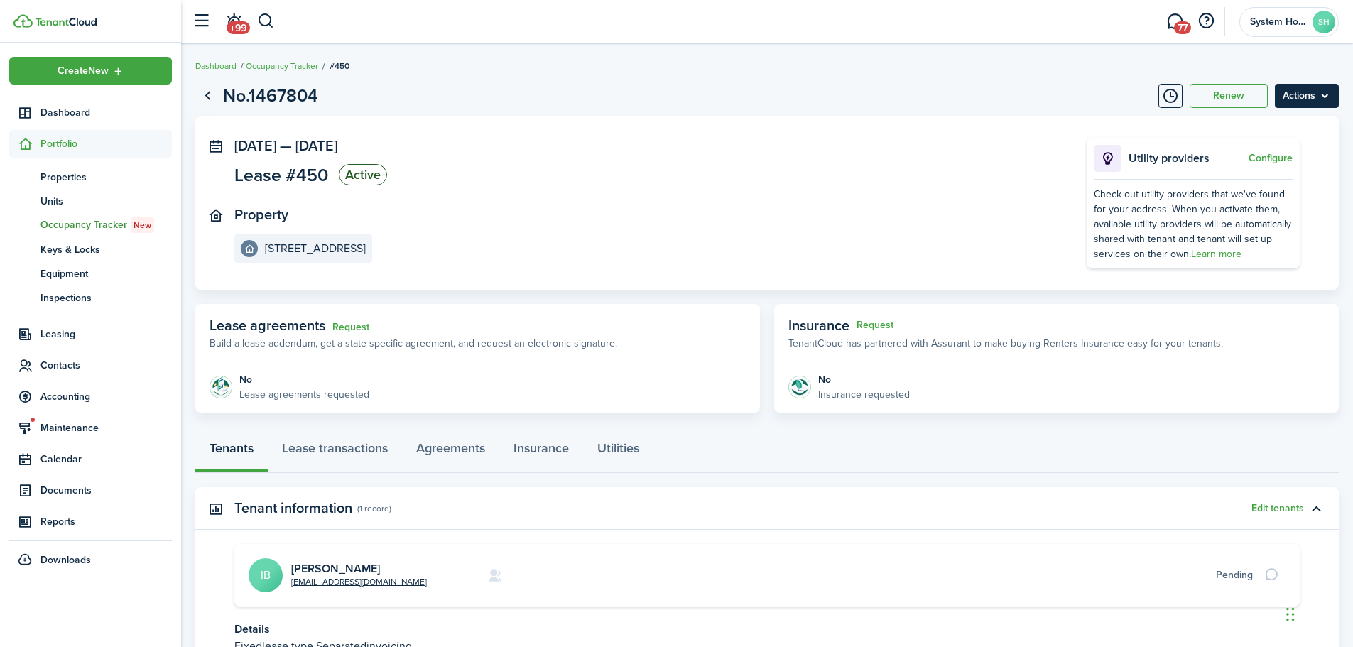
click at [1331, 92] on menu-btn "Actions" at bounding box center [1307, 96] width 64 height 24
click at [1326, 87] on menu-btn "Actions" at bounding box center [1307, 96] width 64 height 24
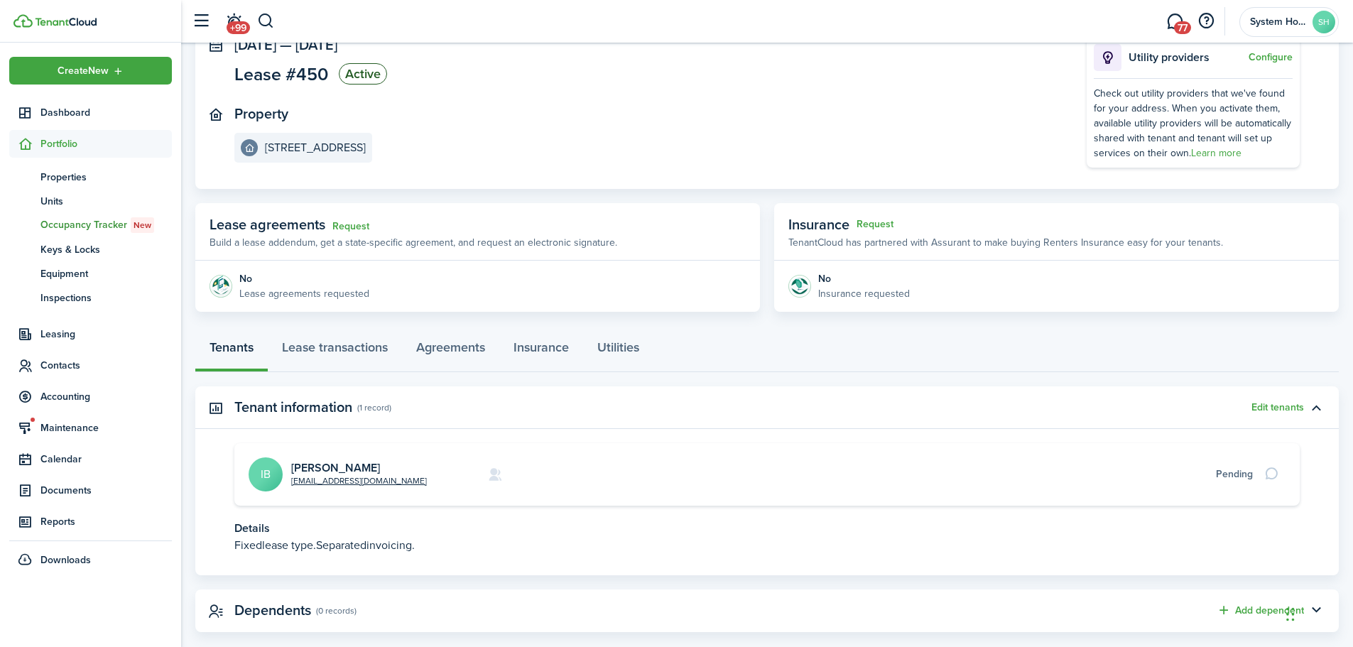
scroll to position [125, 0]
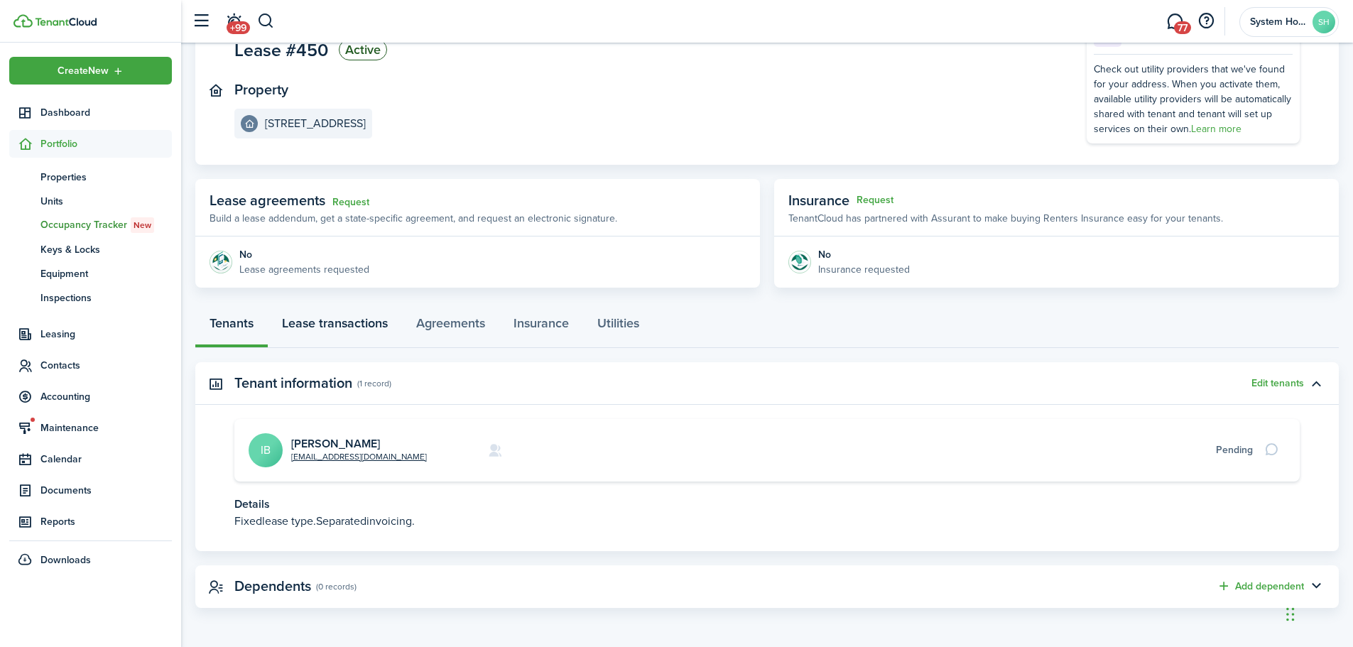
click at [330, 323] on link "Lease transactions" at bounding box center [335, 326] width 134 height 43
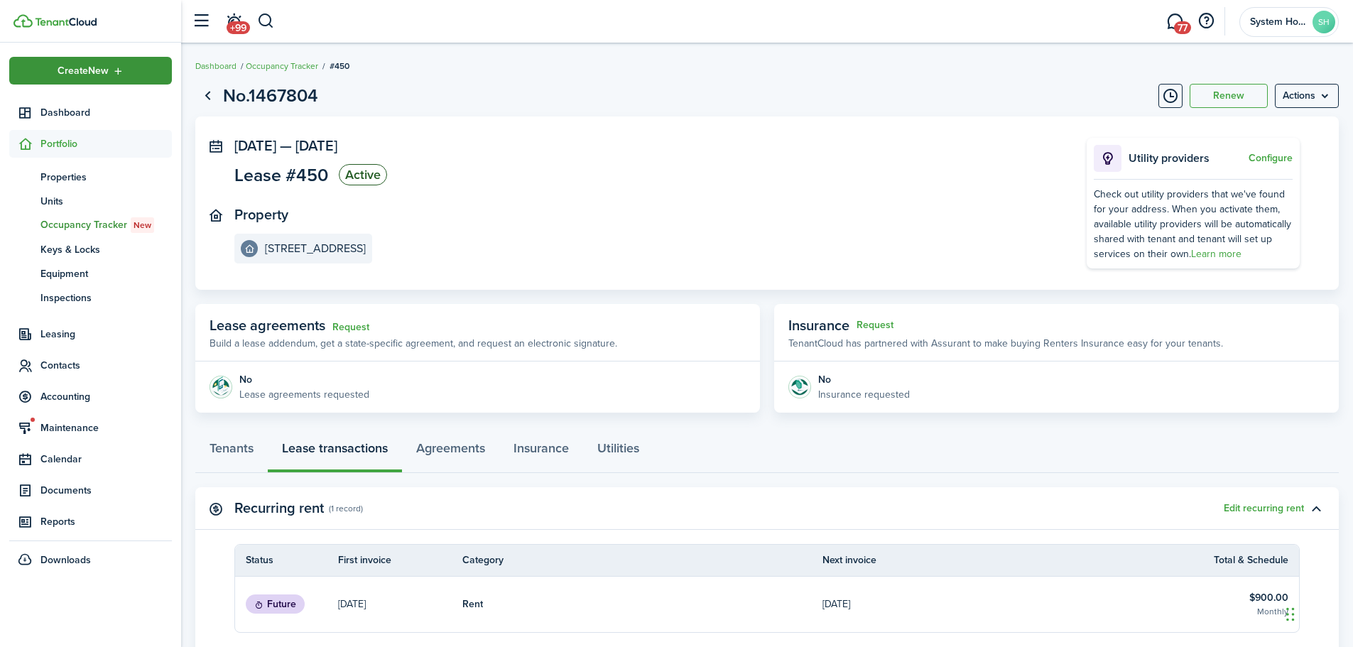
click at [106, 75] on span "Create New" at bounding box center [83, 71] width 51 height 10
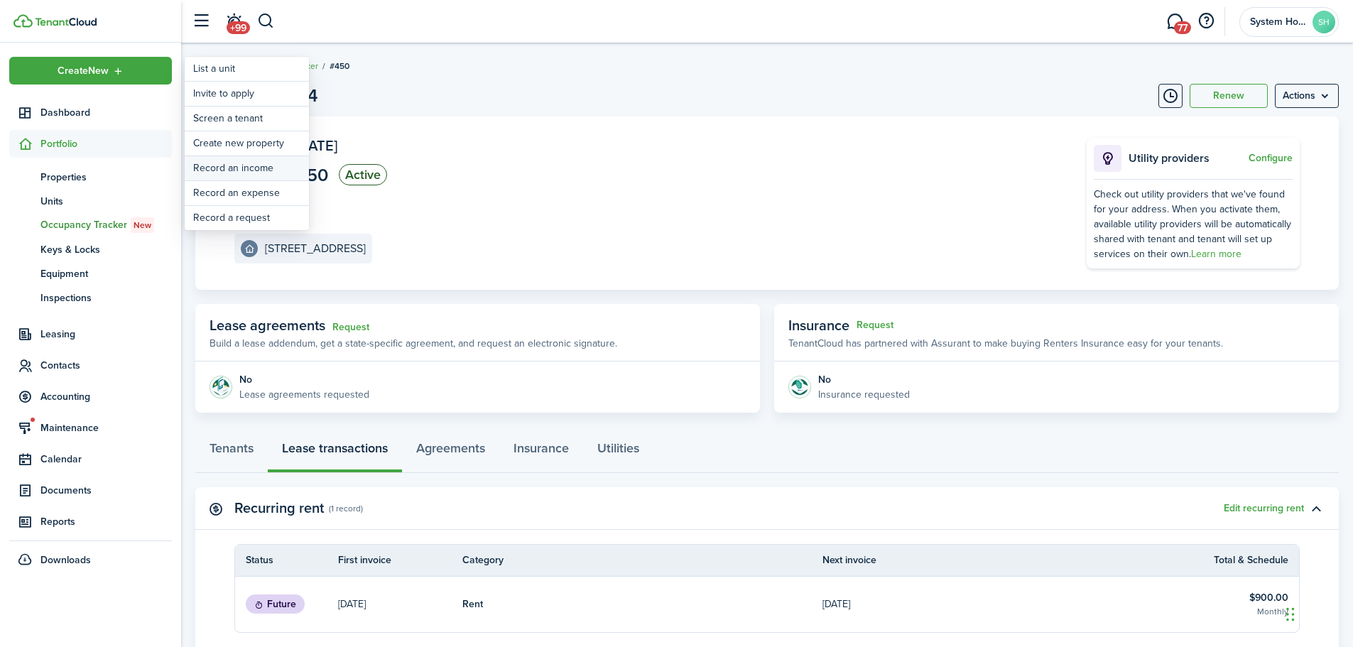
click at [222, 170] on link "Record an income" at bounding box center [247, 168] width 124 height 24
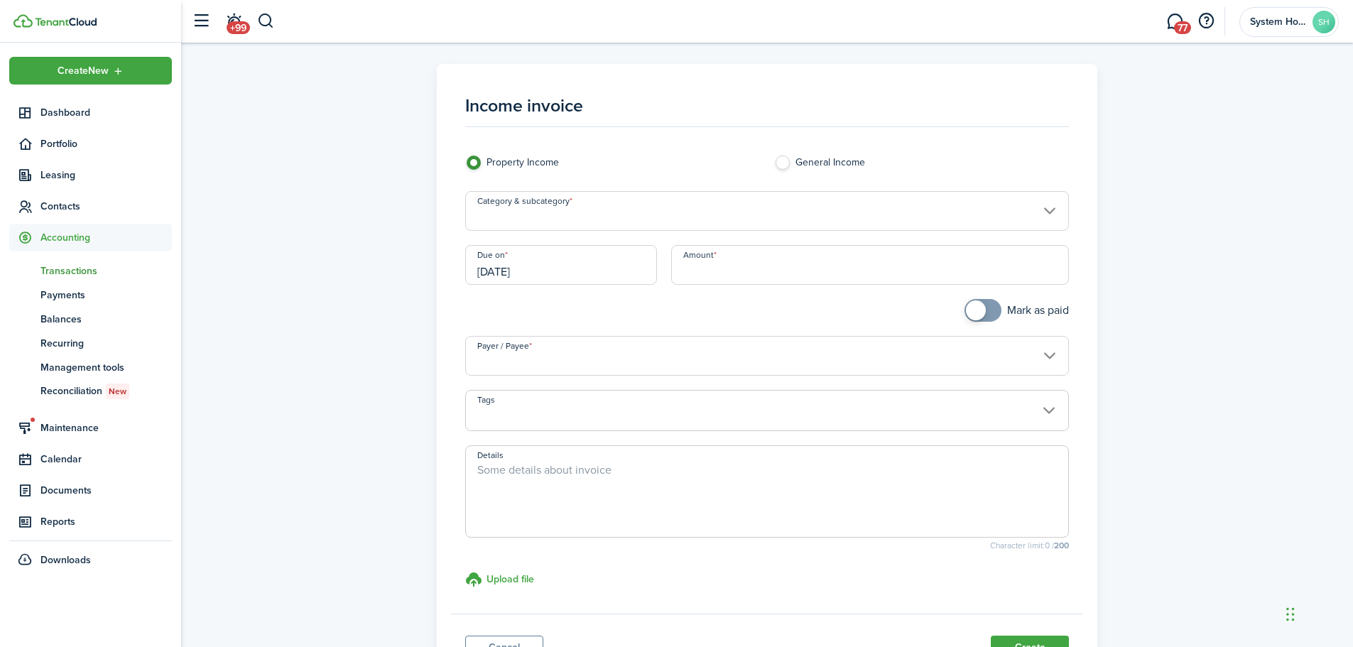
click at [529, 215] on input "Category & subcategory" at bounding box center [767, 211] width 605 height 40
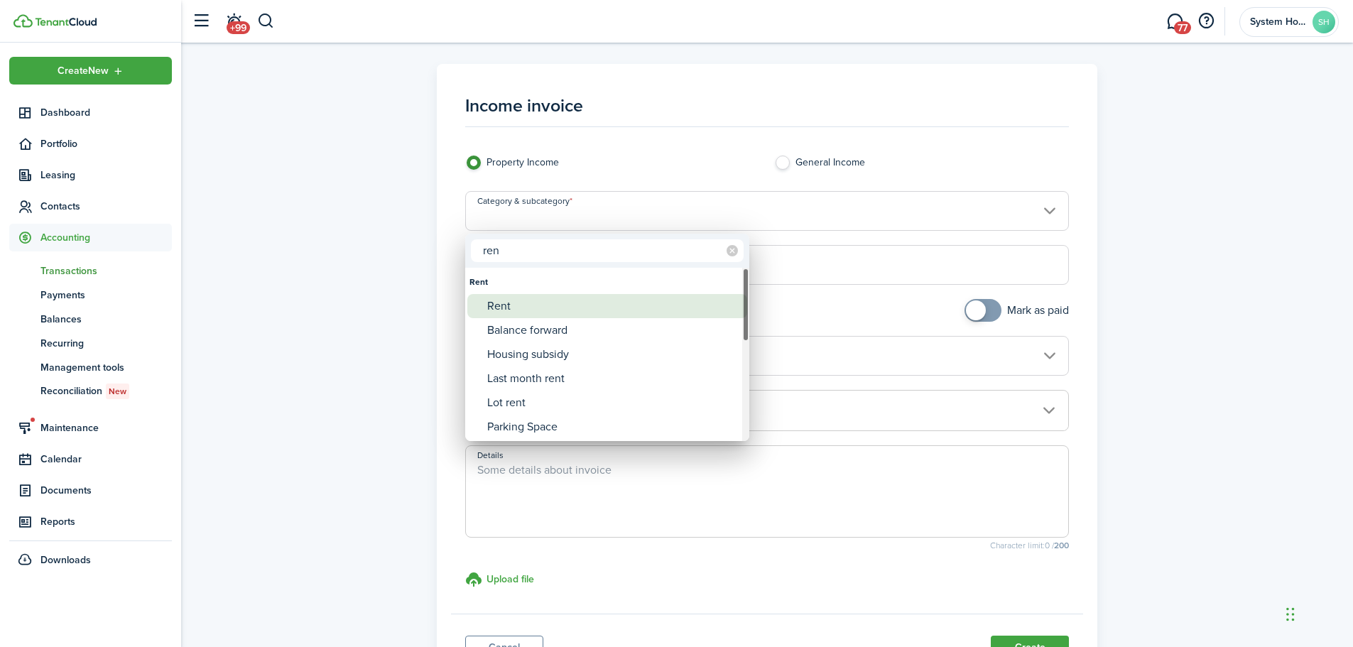
type input "ren"
click at [557, 310] on div "Rent" at bounding box center [612, 306] width 251 height 24
type input "Rent"
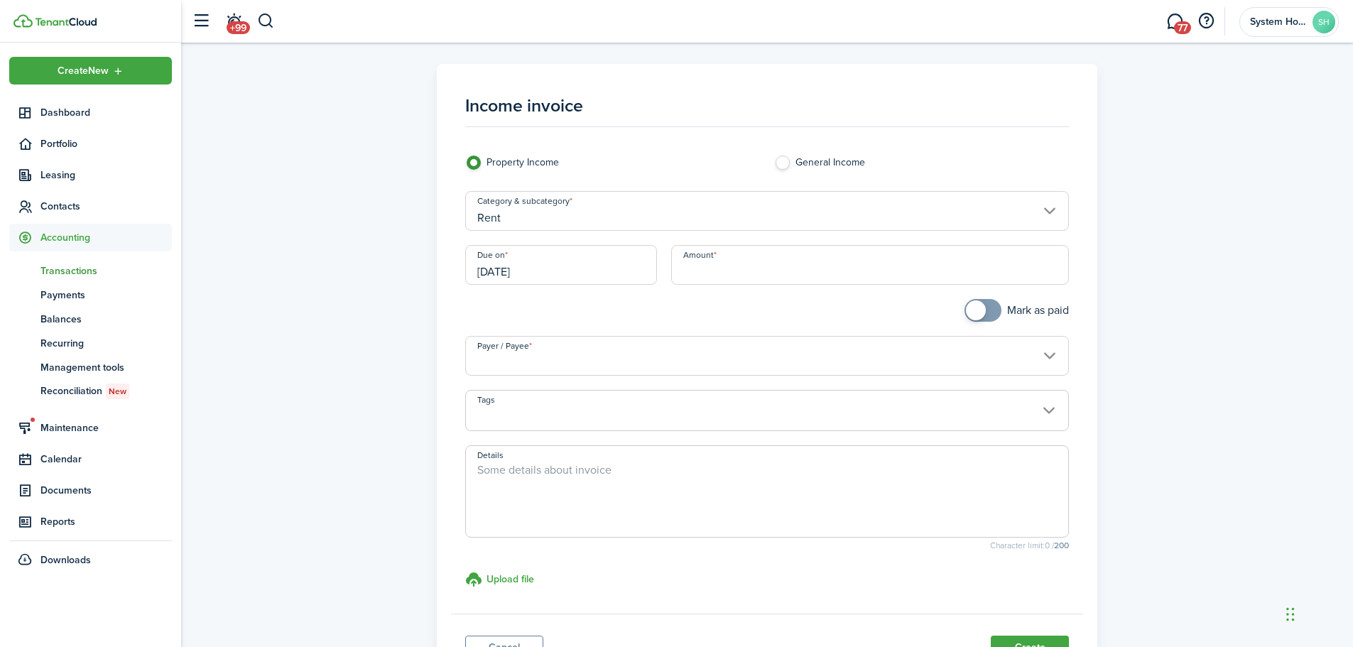
click at [694, 264] on input "Amount" at bounding box center [870, 265] width 399 height 40
type input "$300.00"
click at [687, 349] on input "Payer / Payee" at bounding box center [767, 356] width 605 height 40
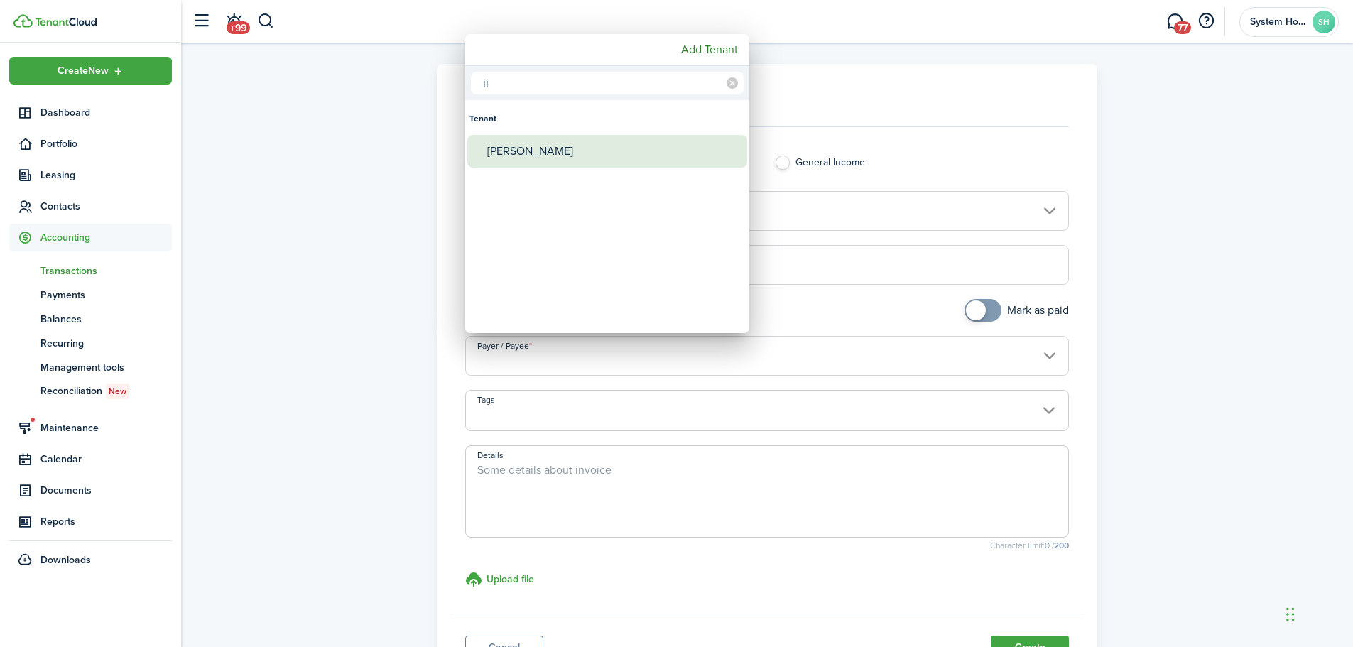
type input "ii"
click at [545, 149] on div "[PERSON_NAME]" at bounding box center [612, 151] width 251 height 33
type input "[PERSON_NAME]"
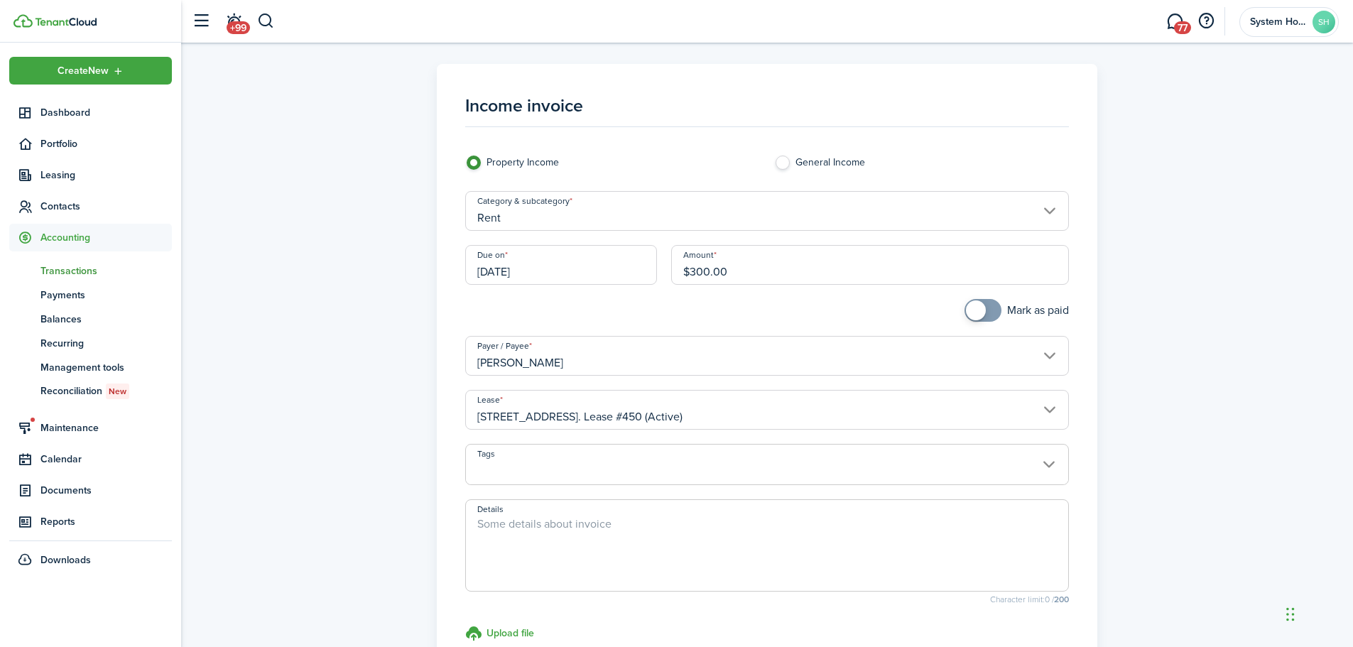
click at [686, 462] on span at bounding box center [767, 472] width 603 height 24
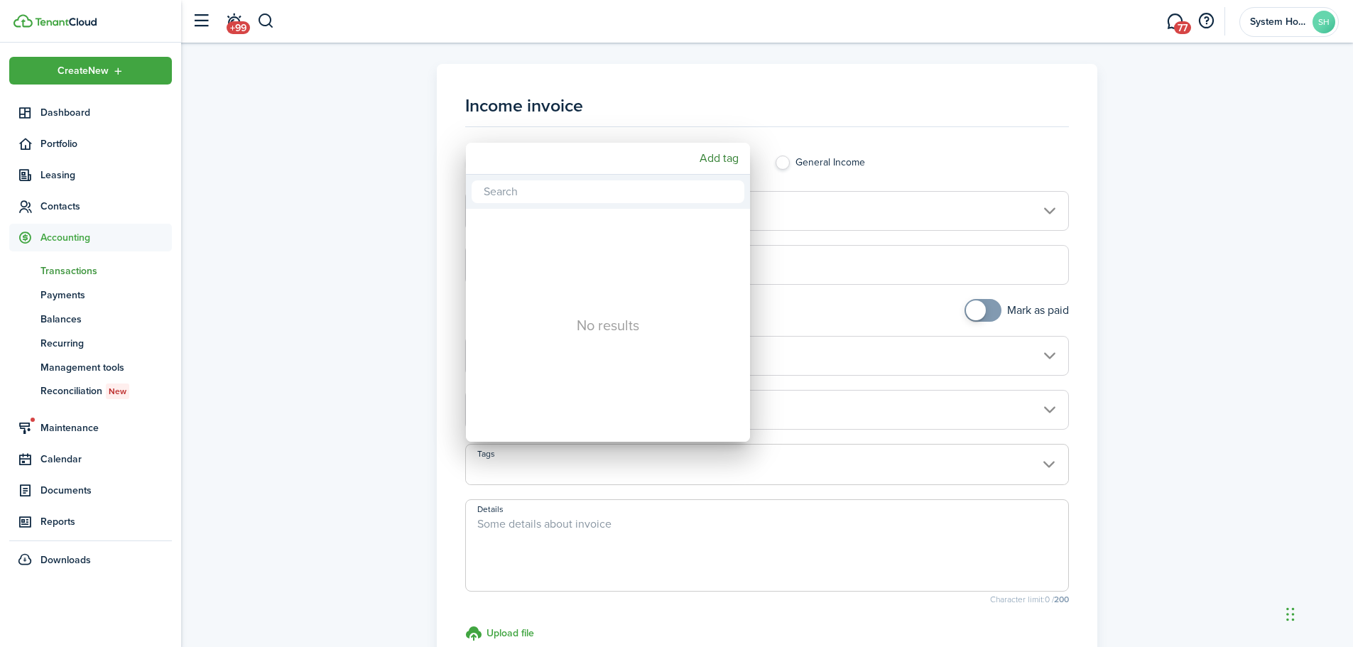
click at [685, 462] on div at bounding box center [676, 323] width 1581 height 874
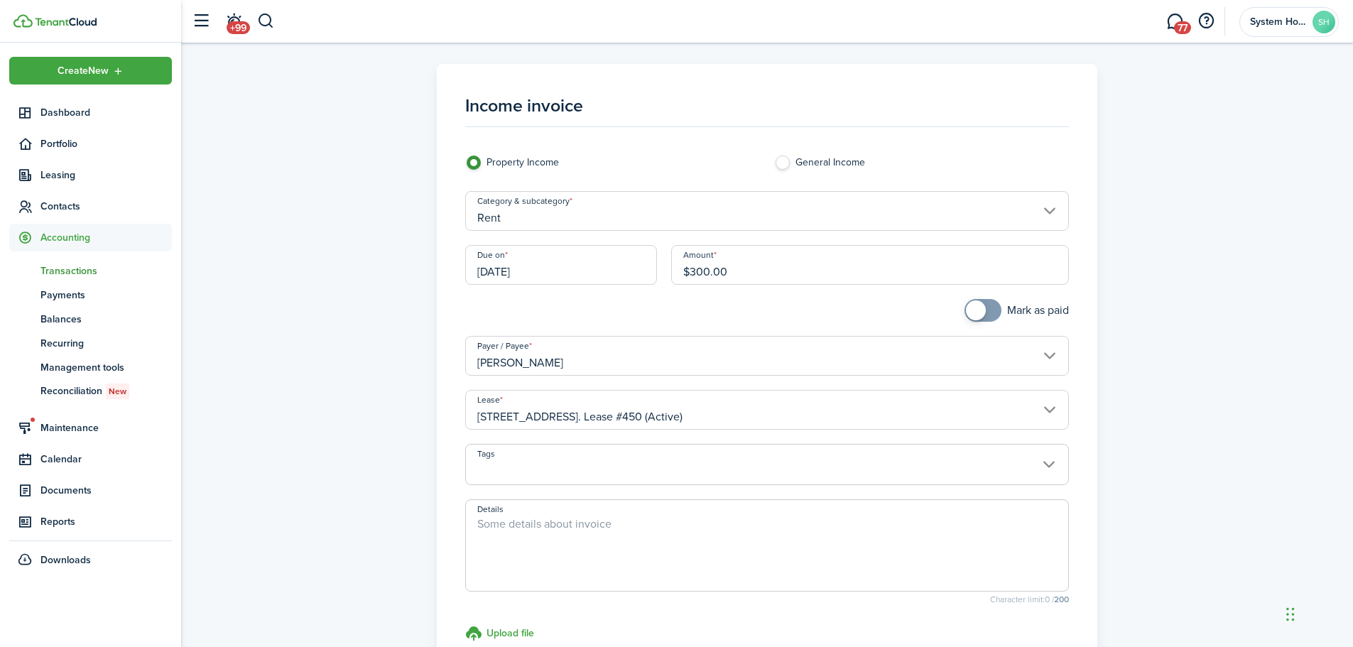
checkbox input "true"
click at [979, 305] on span at bounding box center [976, 310] width 20 height 20
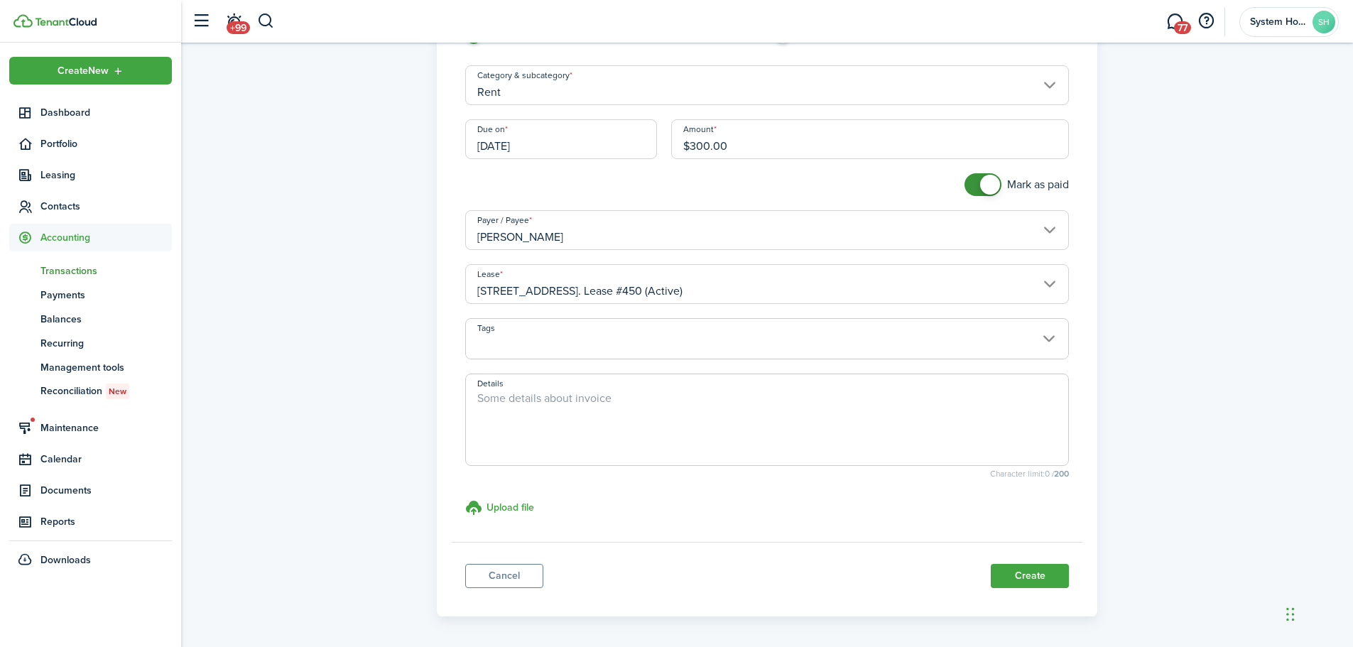
scroll to position [177, 0]
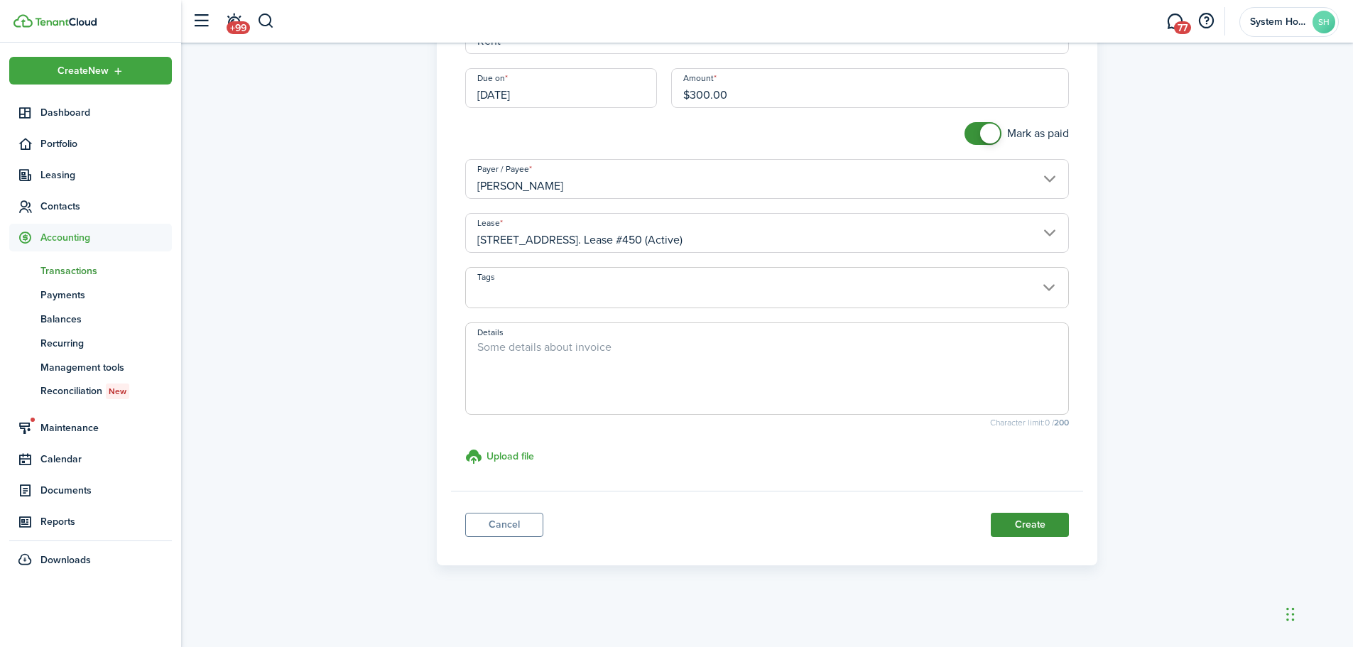
click at [1000, 524] on button "Create" at bounding box center [1030, 525] width 78 height 24
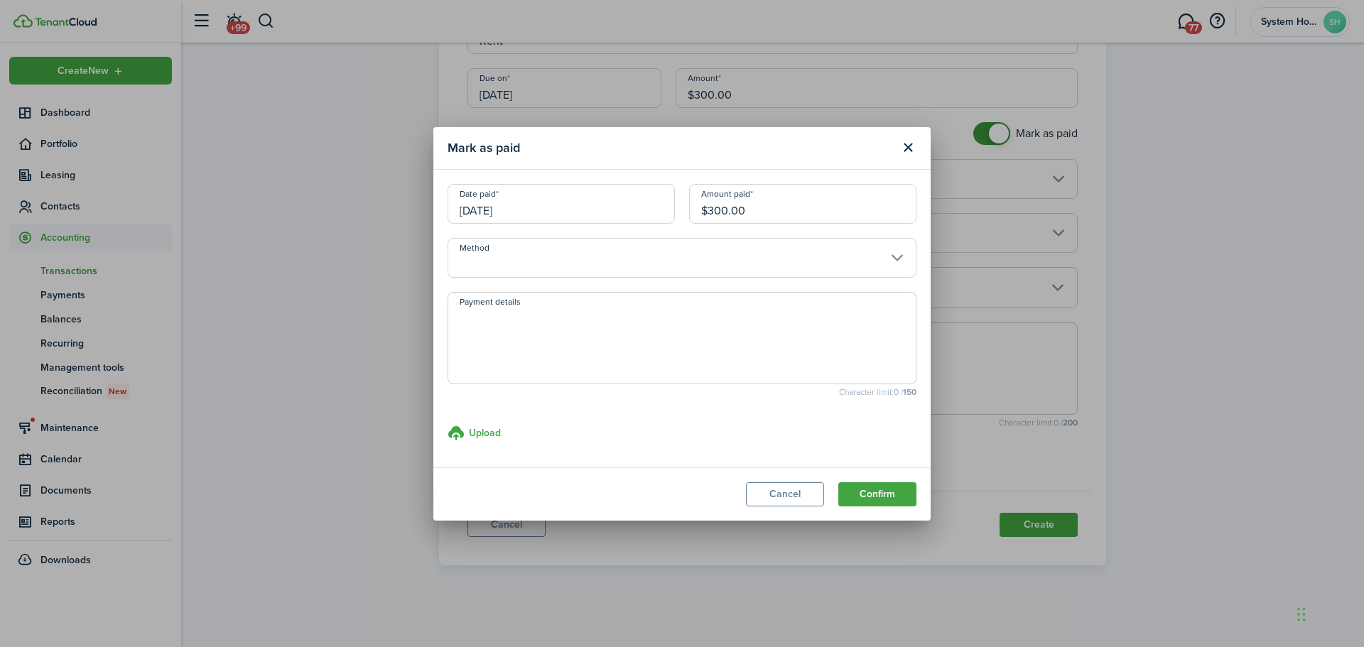
click at [768, 251] on input "Method" at bounding box center [682, 258] width 469 height 40
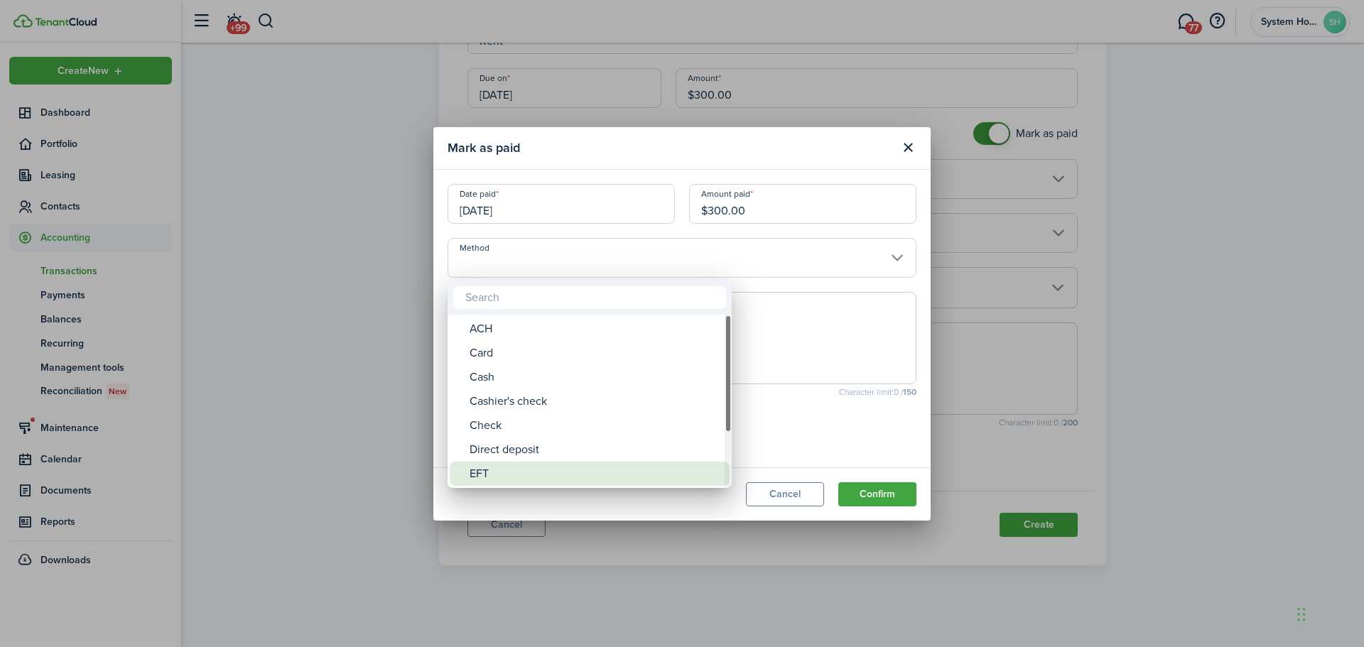
click at [634, 471] on div "EFT" at bounding box center [595, 474] width 251 height 24
type input "EFT"
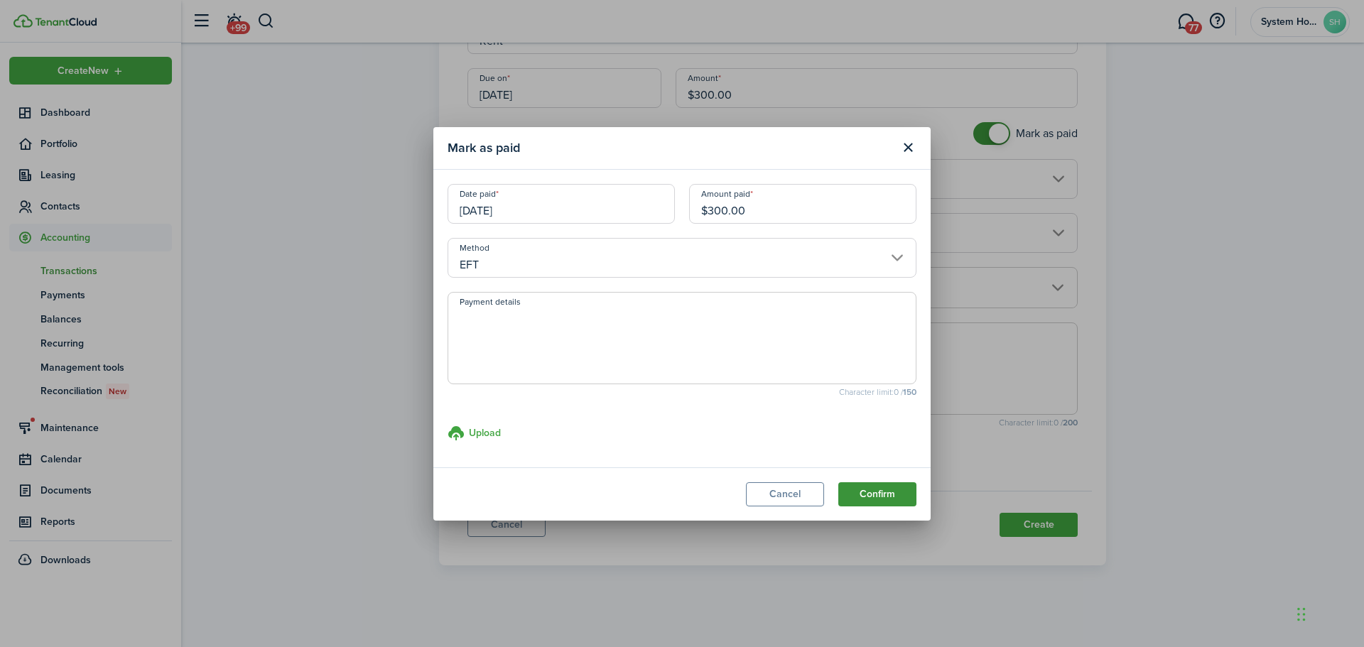
click at [845, 492] on button "Confirm" at bounding box center [877, 494] width 78 height 24
